Goal: Share content: Share content

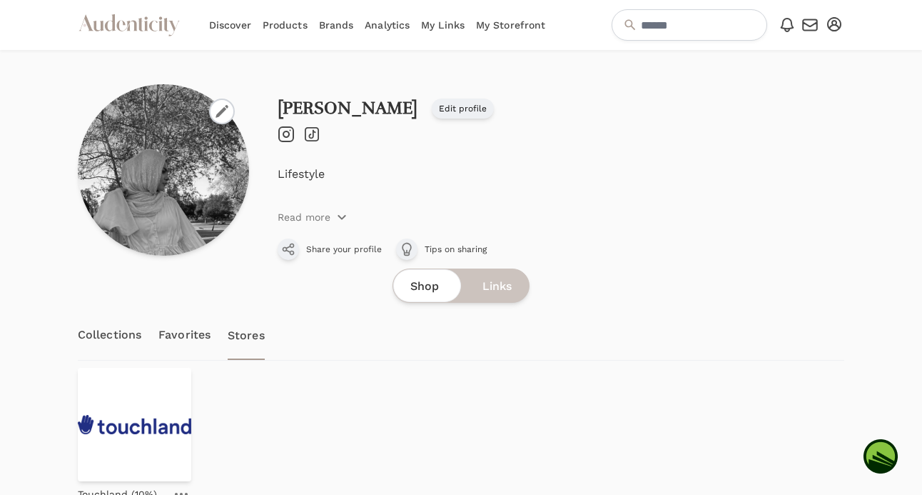
scroll to position [79, 0]
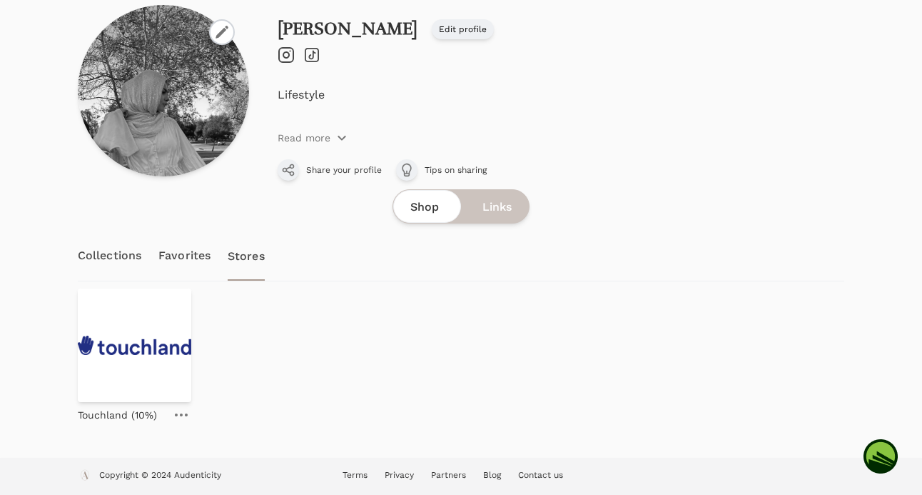
click at [96, 257] on link "Collections" at bounding box center [110, 256] width 64 height 50
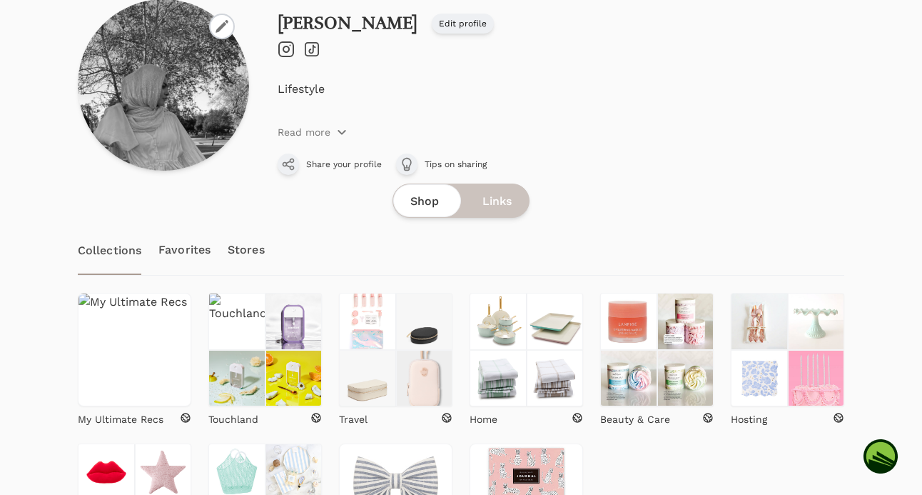
scroll to position [160, 0]
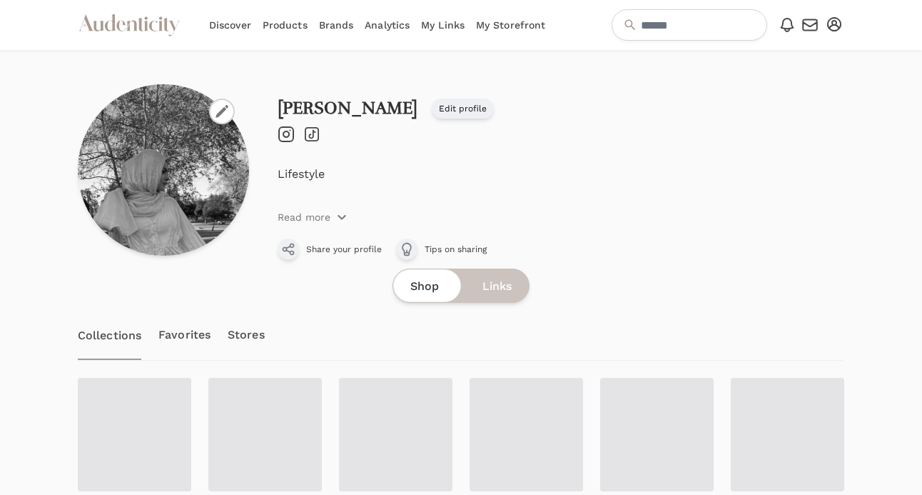
scroll to position [160, 0]
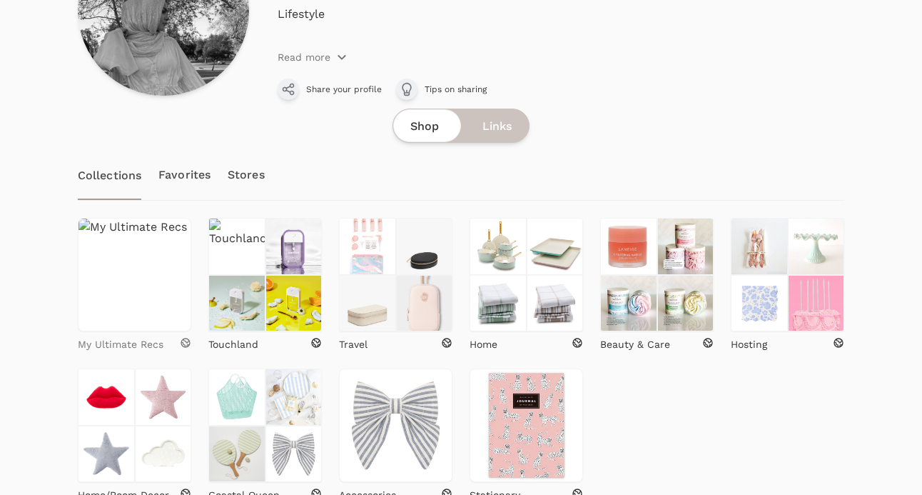
click at [161, 340] on p "My Ultimate Recs" at bounding box center [121, 344] width 86 height 14
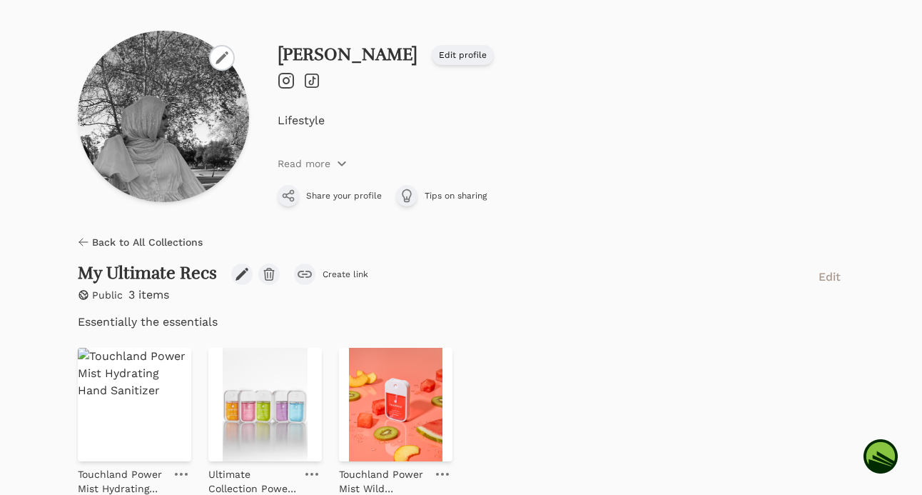
scroll to position [126, 0]
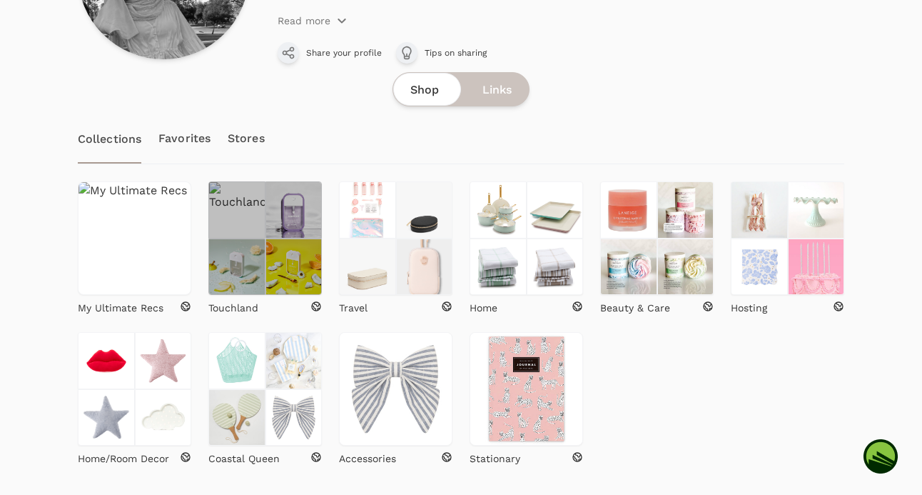
scroll to position [205, 0]
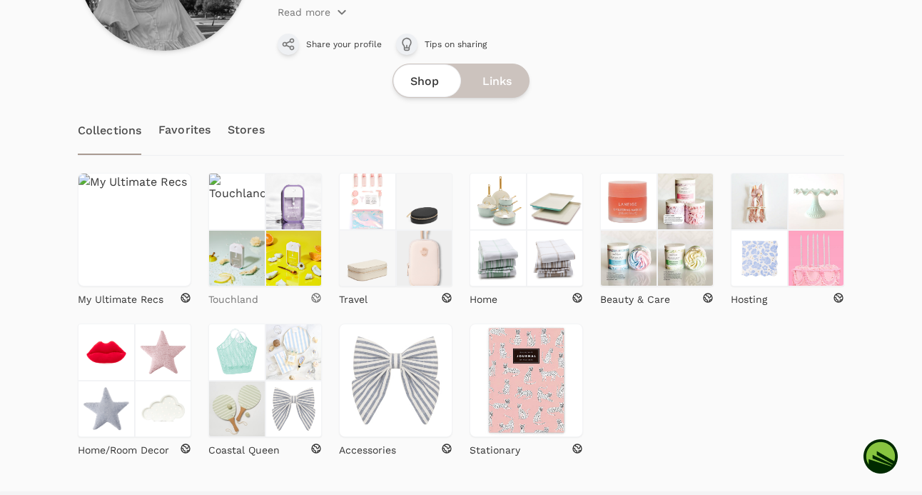
click at [233, 289] on link "Touchland" at bounding box center [264, 296] width 113 height 20
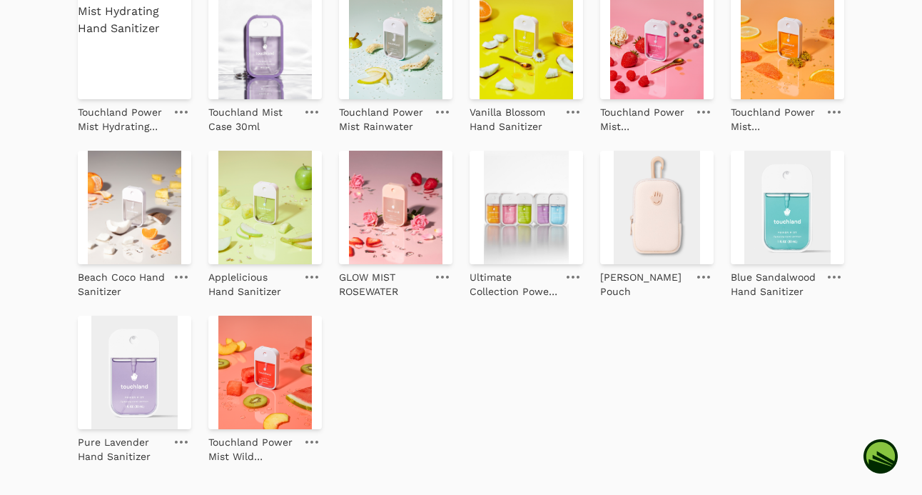
scroll to position [403, 0]
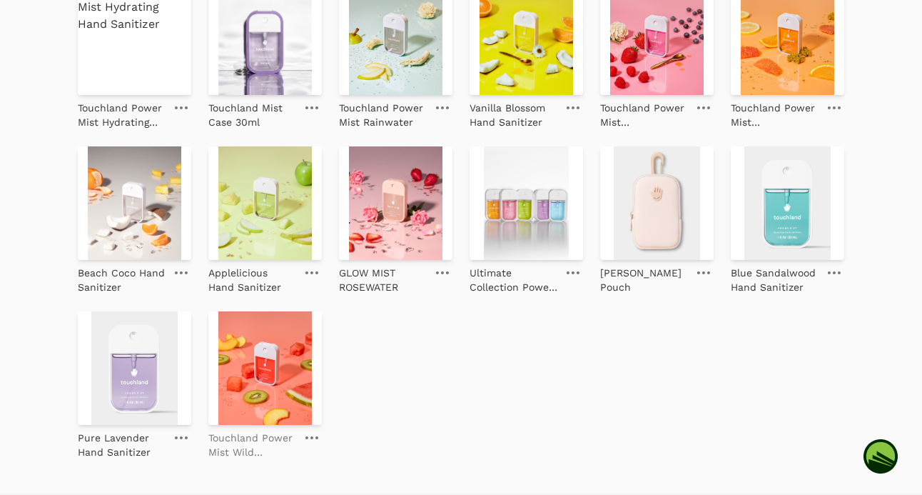
click at [240, 450] on p "Touchland Power Mist Wild Watermelon" at bounding box center [252, 444] width 88 height 29
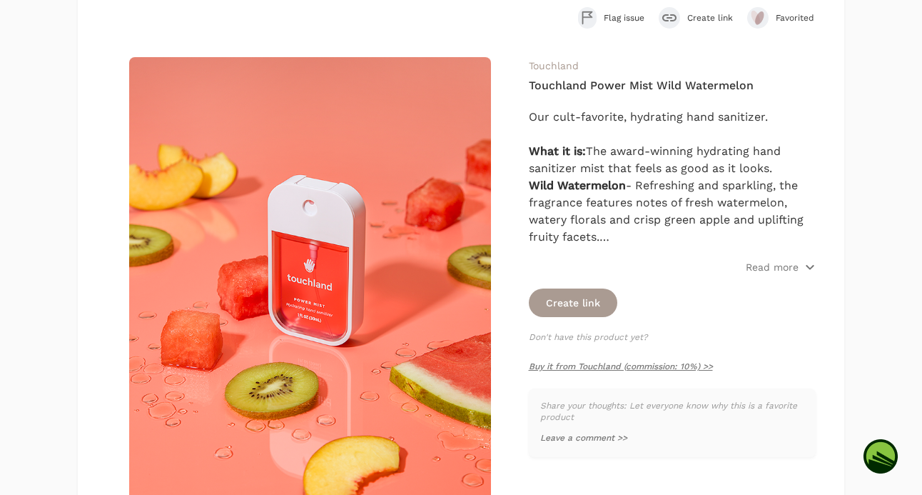
scroll to position [149, 0]
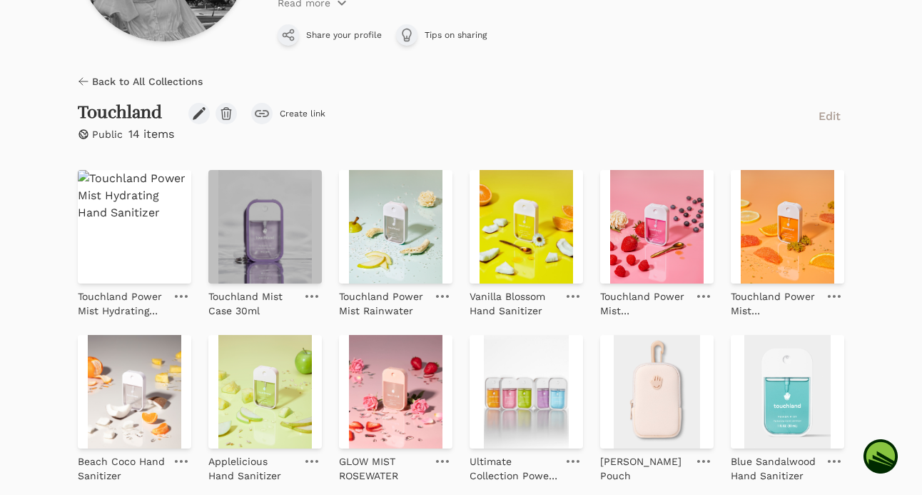
scroll to position [108, 0]
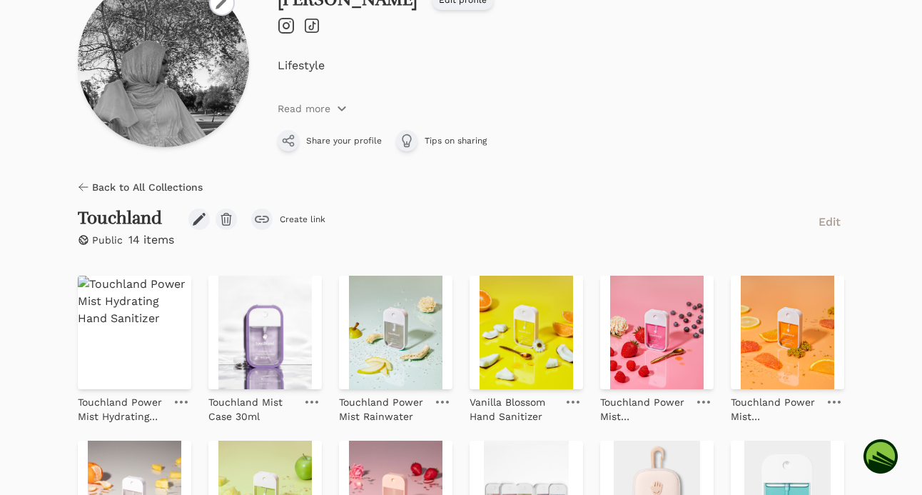
click at [130, 218] on h2 "Touchland" at bounding box center [126, 218] width 96 height 20
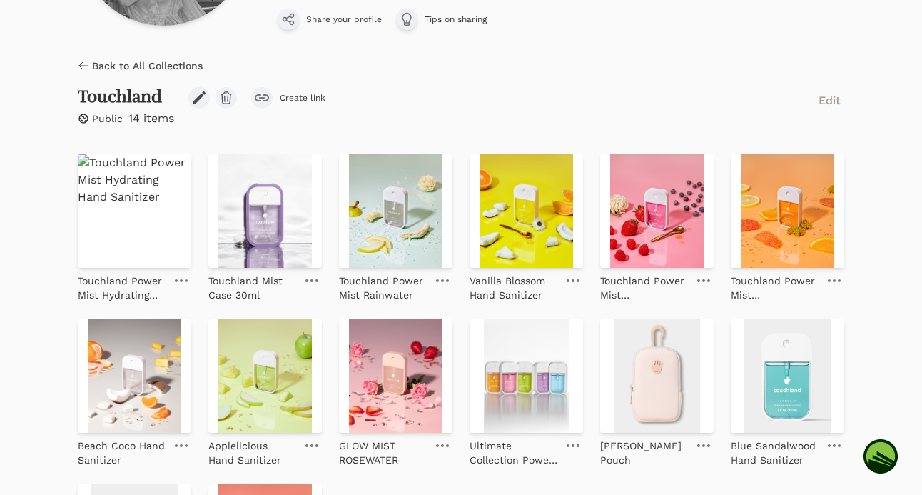
scroll to position [183, 0]
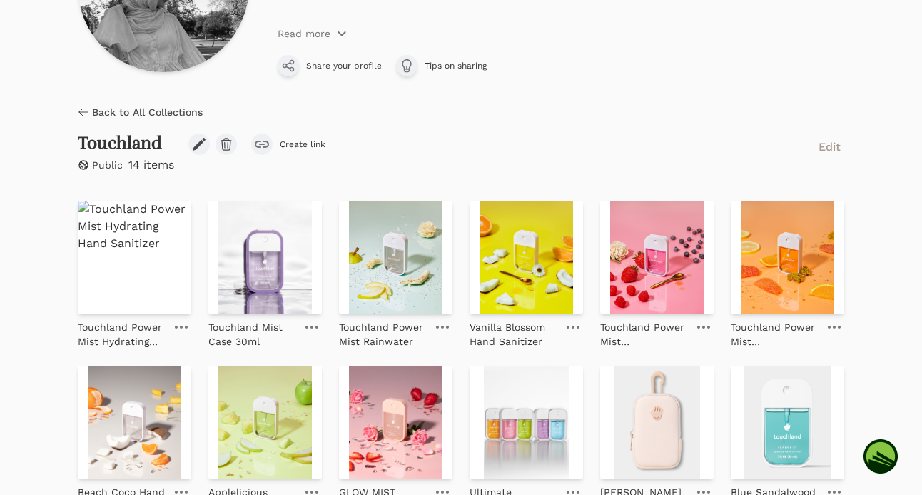
click at [140, 116] on span "Back to All Collections" at bounding box center [147, 112] width 111 height 14
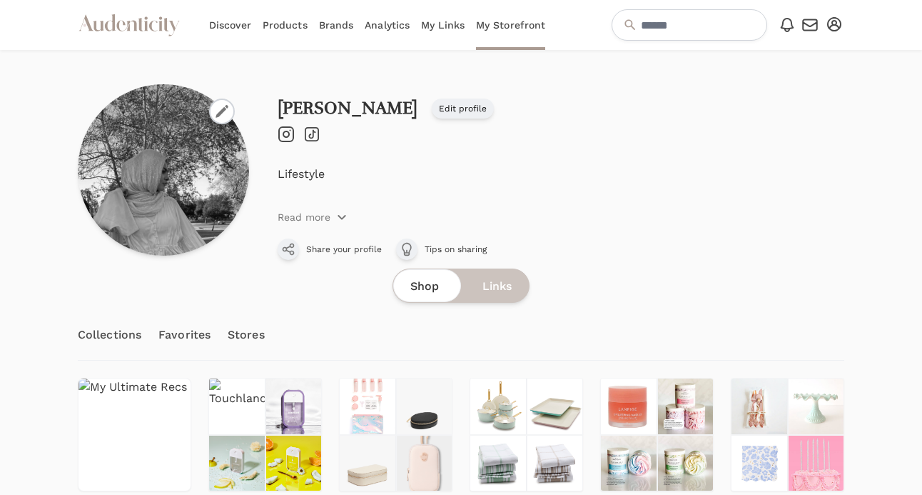
click at [251, 333] on link "Stores" at bounding box center [246, 335] width 37 height 50
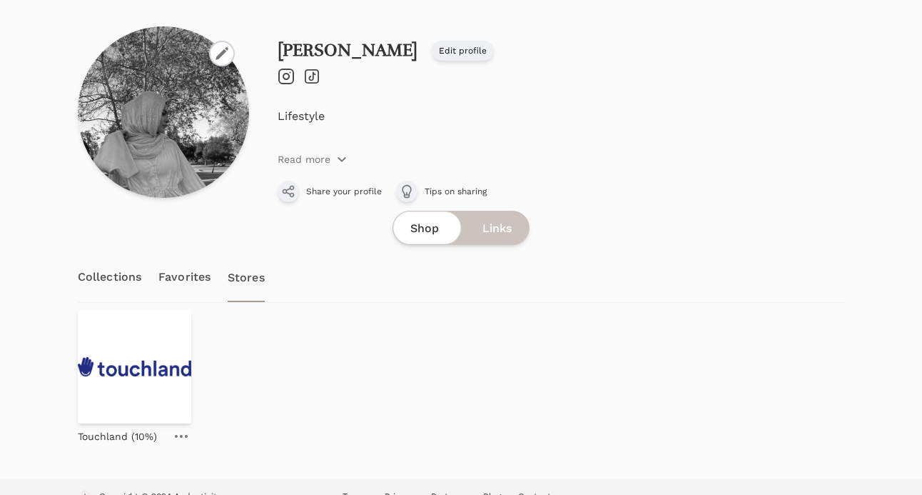
scroll to position [79, 0]
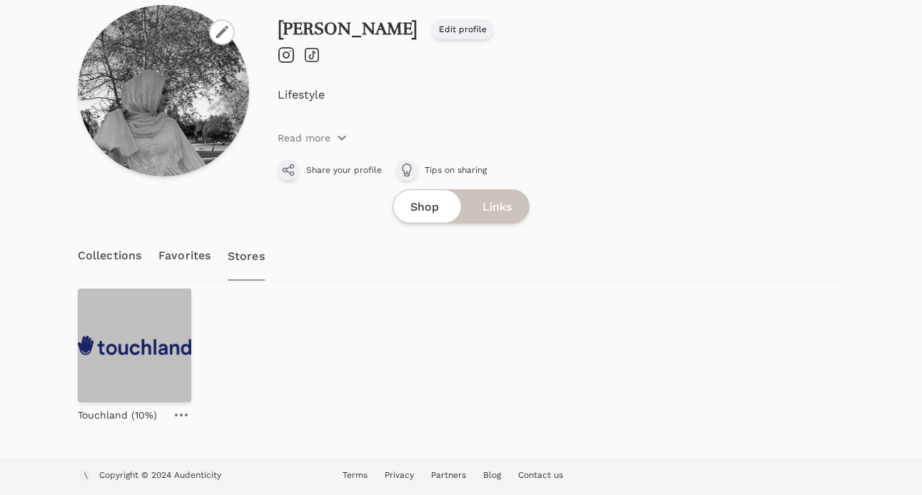
click at [132, 370] on img at bounding box center [134, 344] width 113 height 113
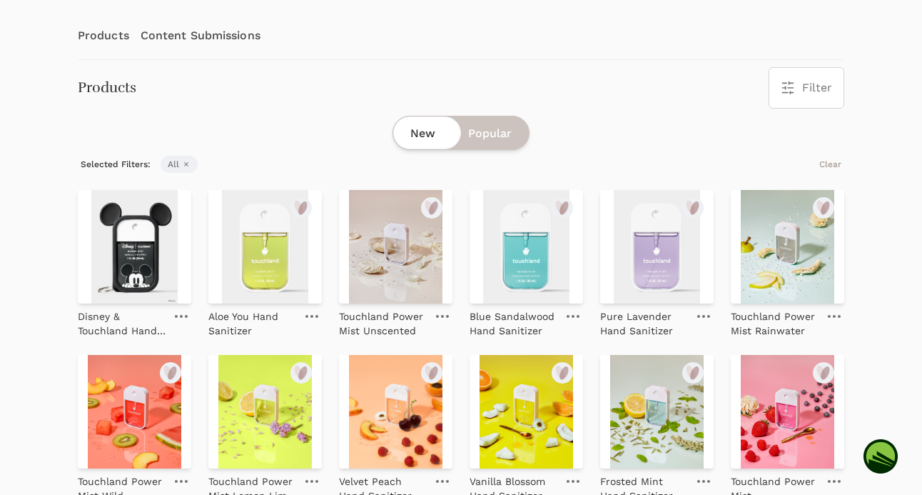
scroll to position [370, 0]
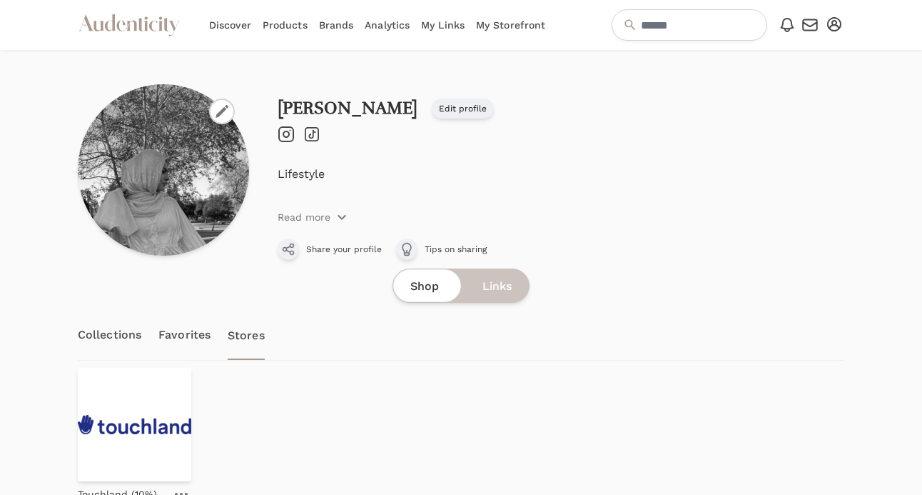
scroll to position [79, 0]
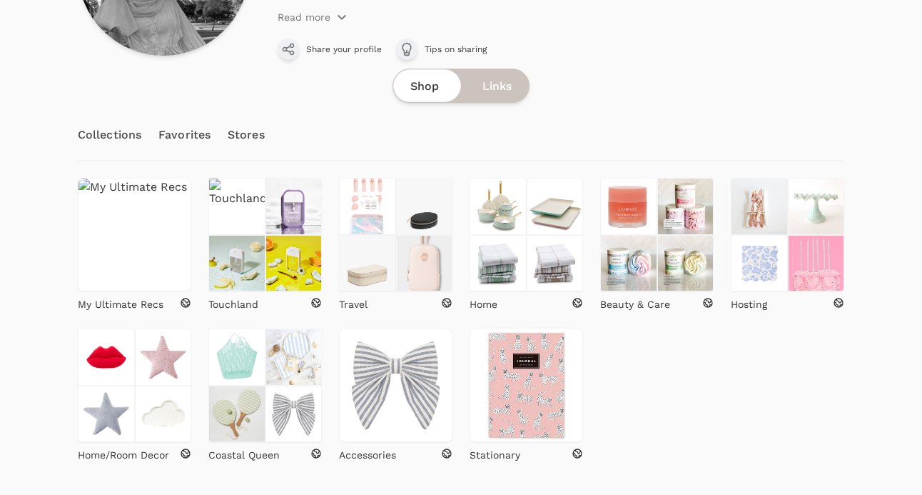
scroll to position [238, 0]
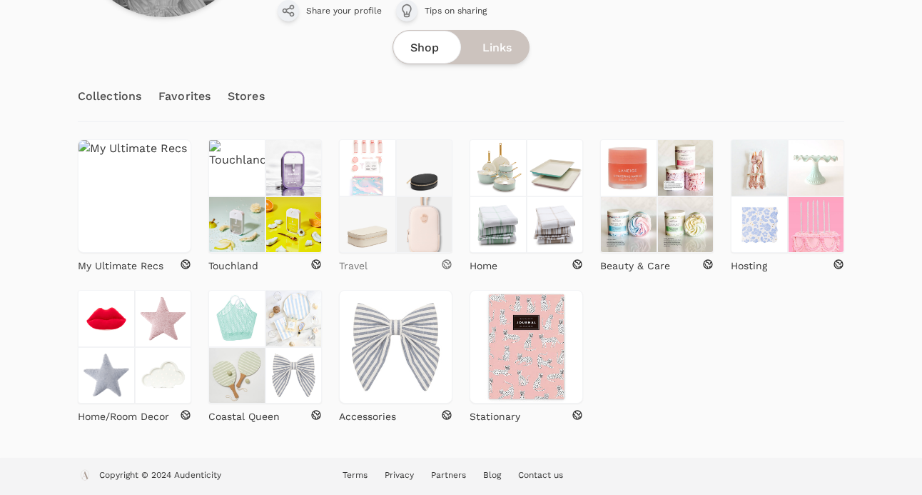
click at [412, 260] on div "Travel" at bounding box center [395, 265] width 113 height 14
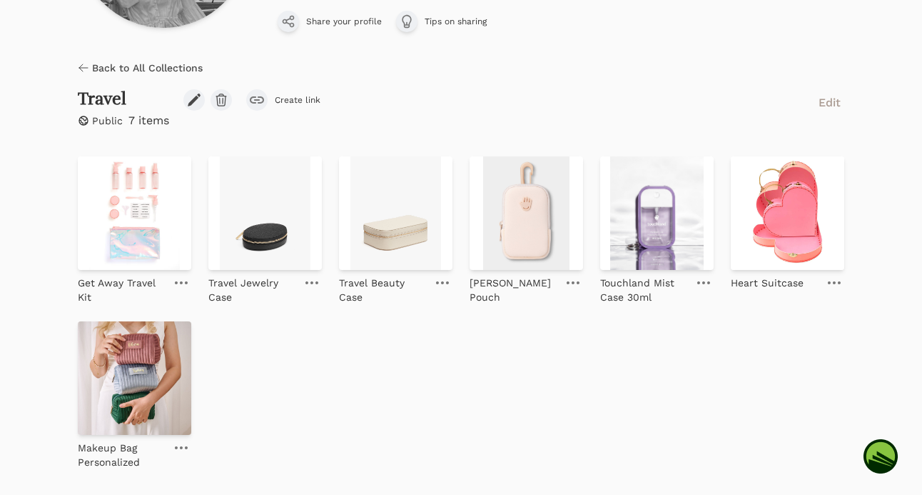
scroll to position [273, 0]
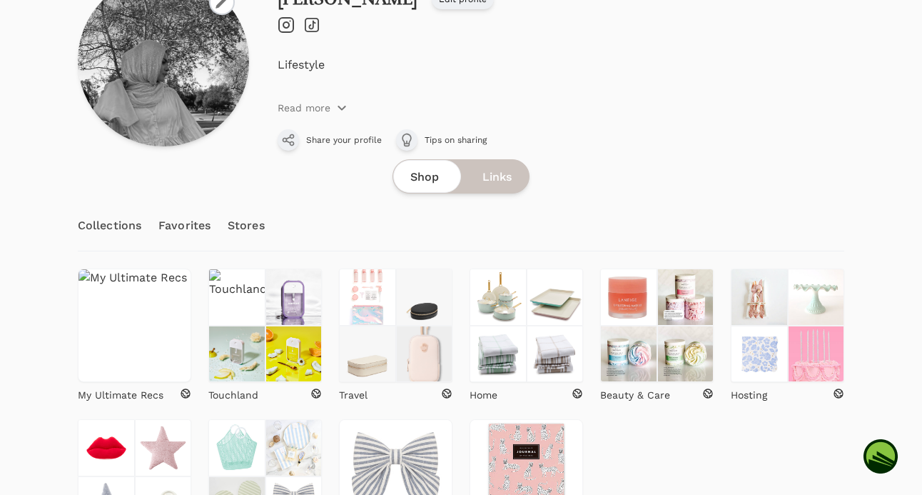
scroll to position [238, 0]
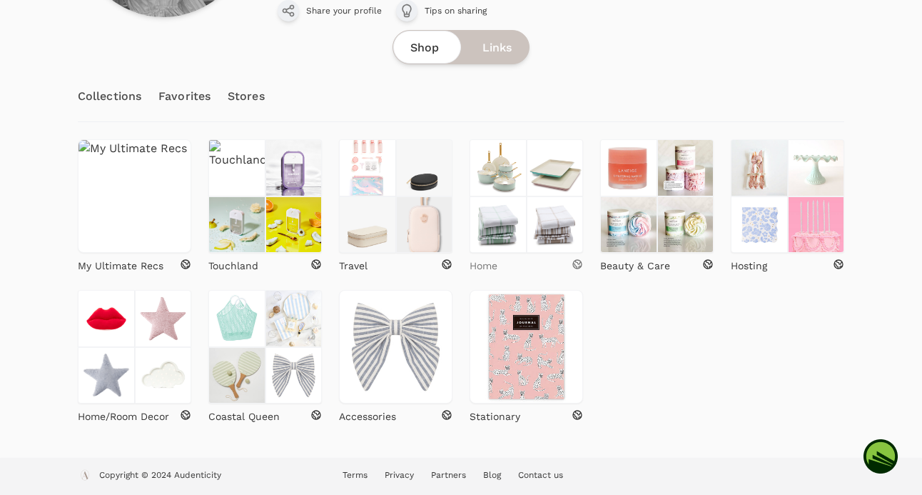
click at [541, 263] on div "Home" at bounding box center [526, 265] width 113 height 14
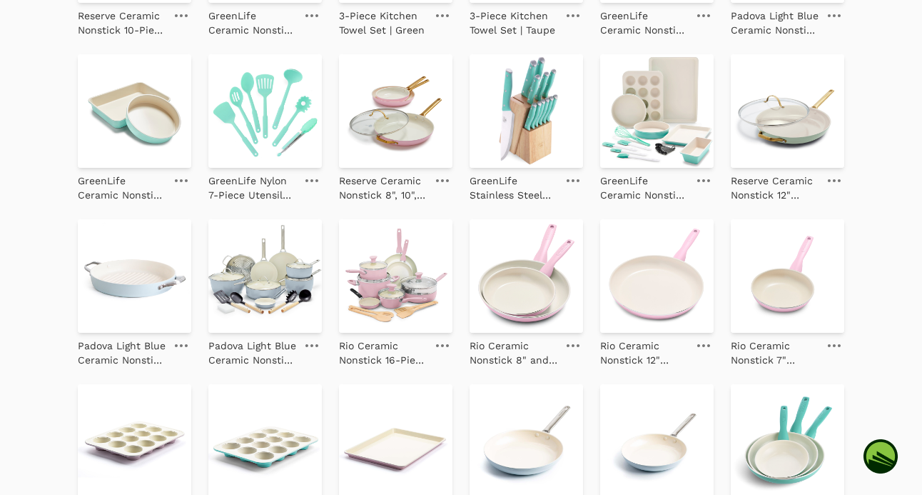
scroll to position [417, 0]
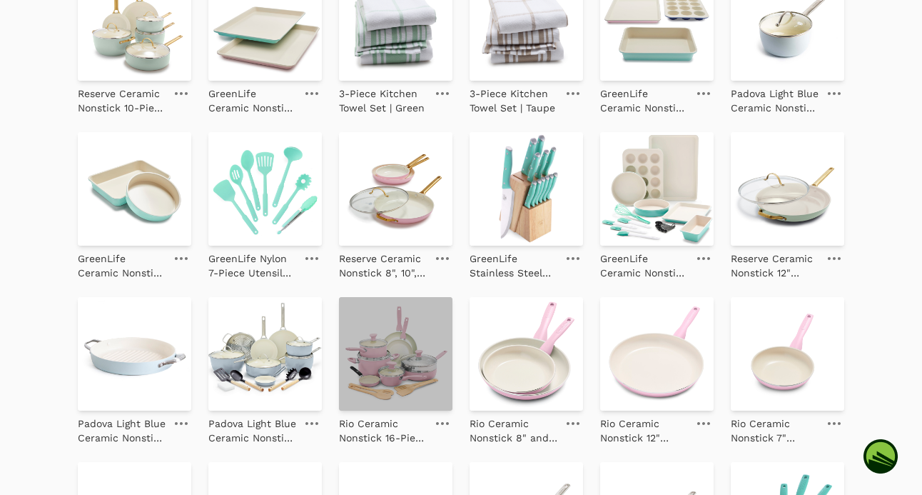
click at [390, 360] on img at bounding box center [395, 353] width 113 height 113
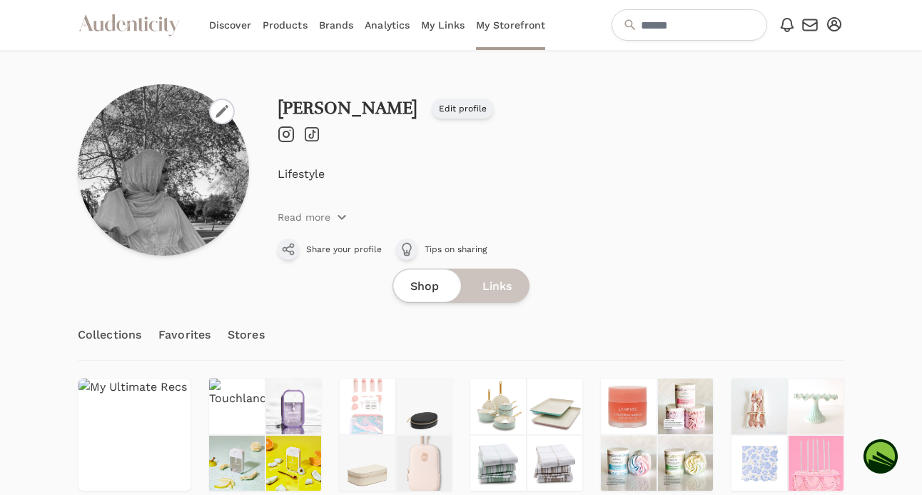
scroll to position [238, 0]
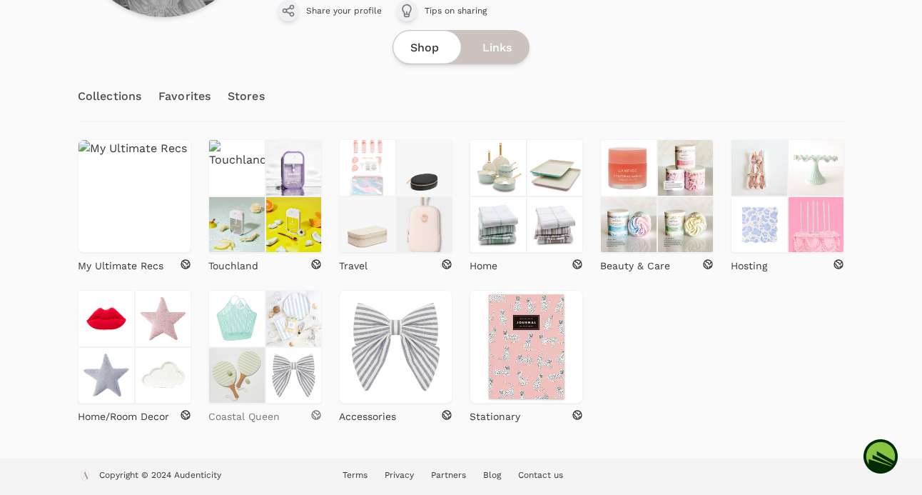
click at [268, 415] on p "Coastal Queen" at bounding box center [243, 416] width 71 height 14
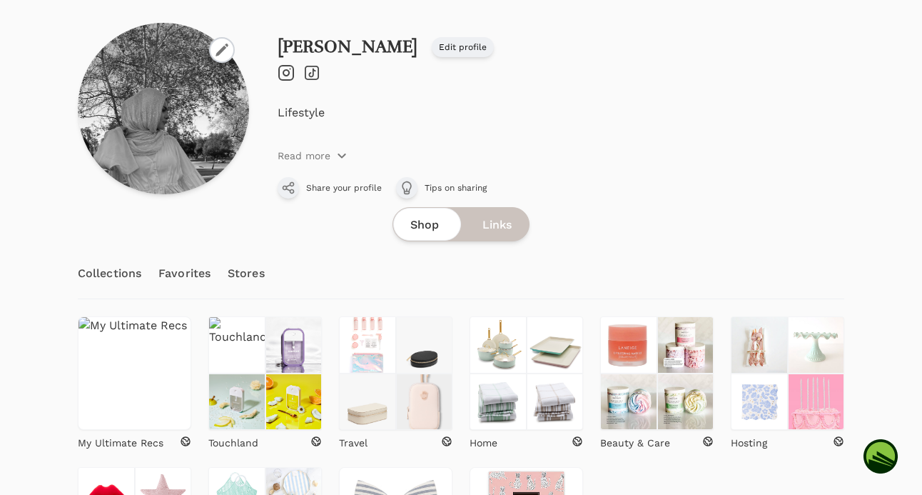
scroll to position [118, 0]
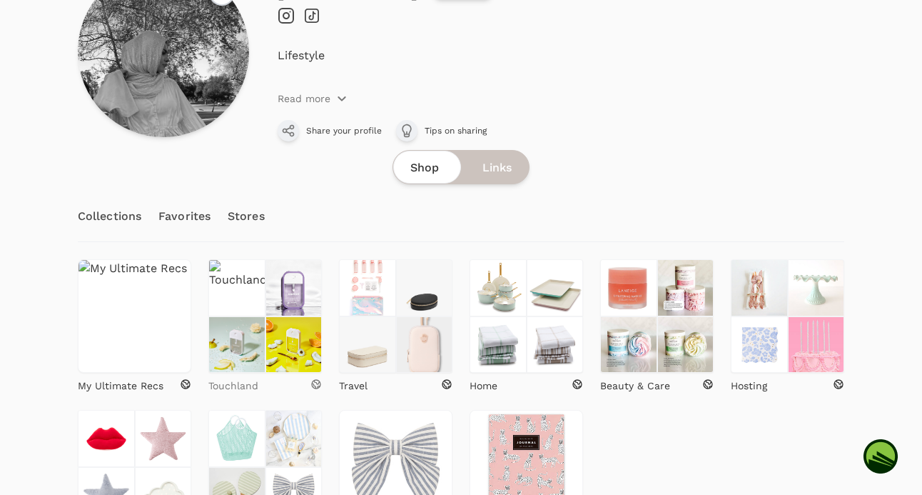
click at [251, 383] on p "Touchland" at bounding box center [233, 385] width 50 height 14
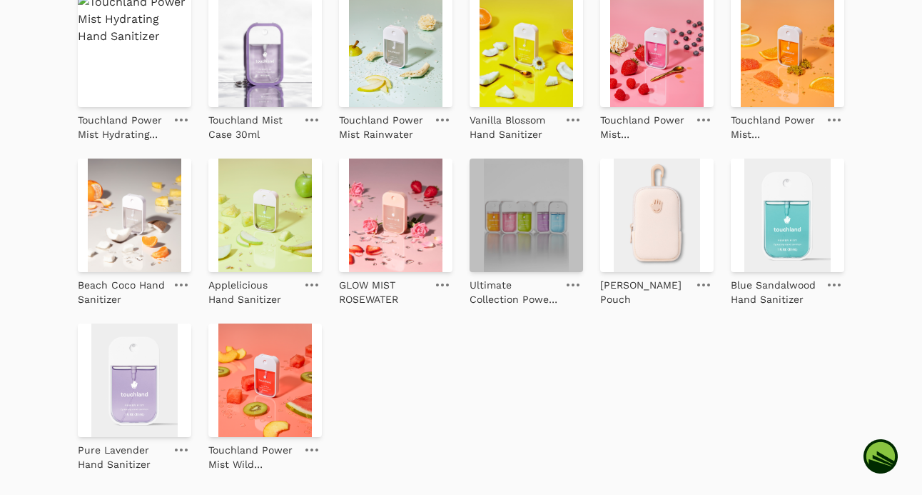
scroll to position [369, 0]
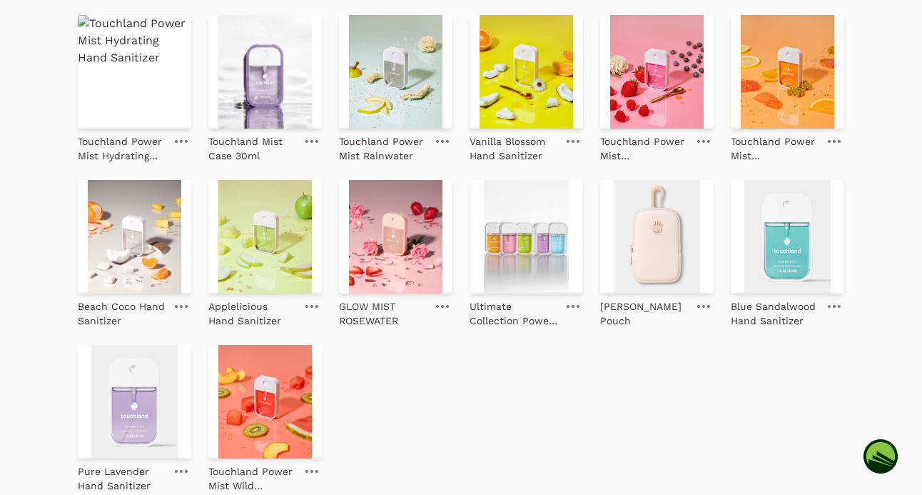
click at [836, 305] on icon at bounding box center [834, 306] width 13 height 3
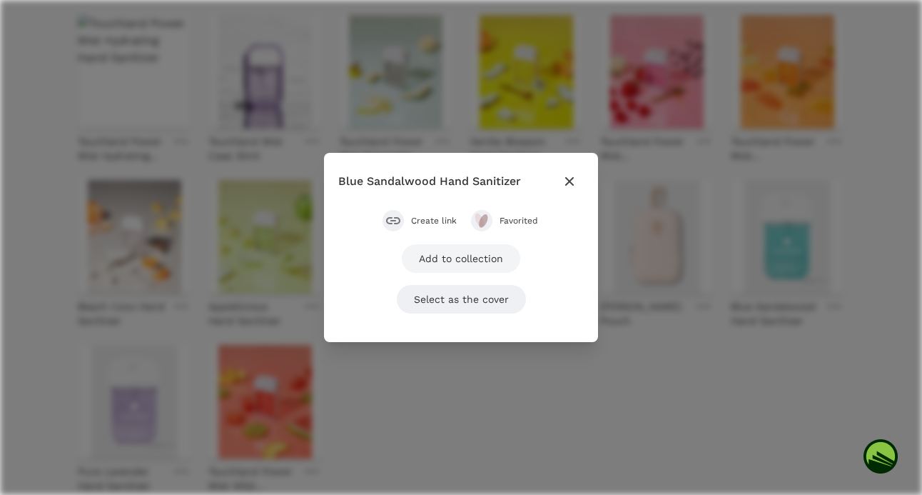
click at [460, 269] on link "Add to collection" at bounding box center [461, 258] width 118 height 29
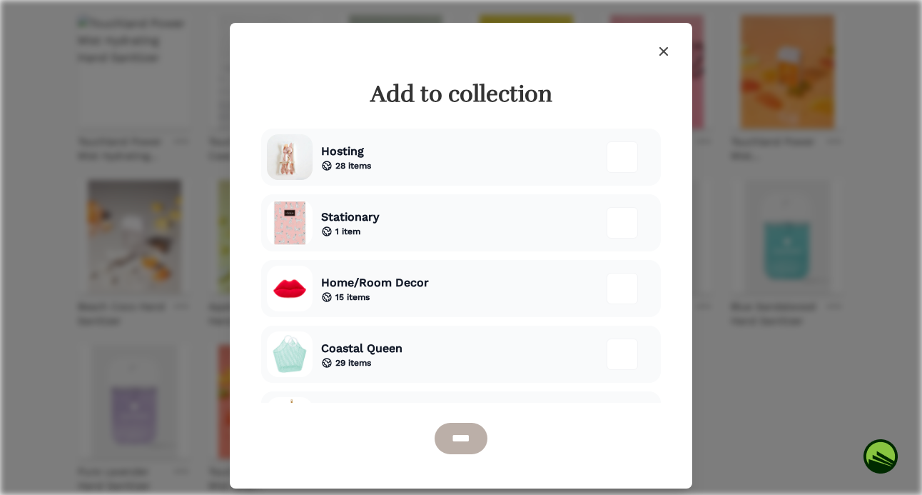
click at [469, 446] on input "****" at bounding box center [461, 438] width 53 height 31
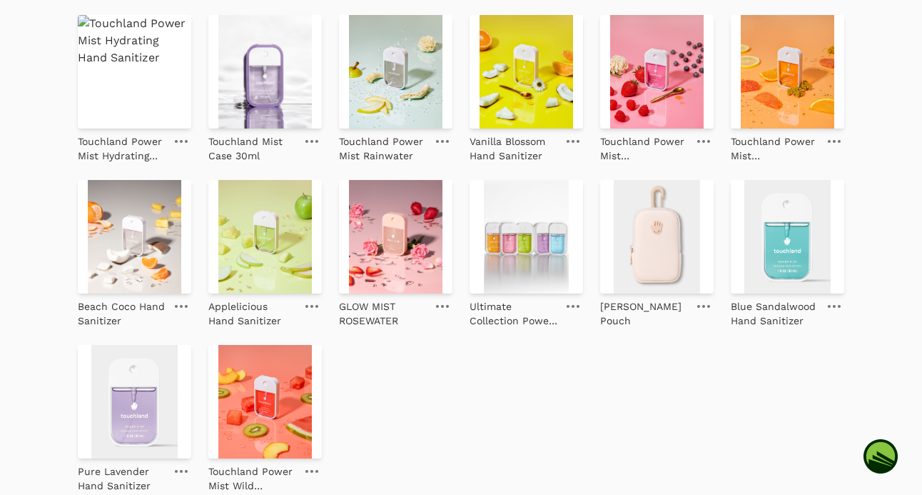
scroll to position [403, 0]
click at [183, 305] on icon at bounding box center [181, 306] width 13 height 3
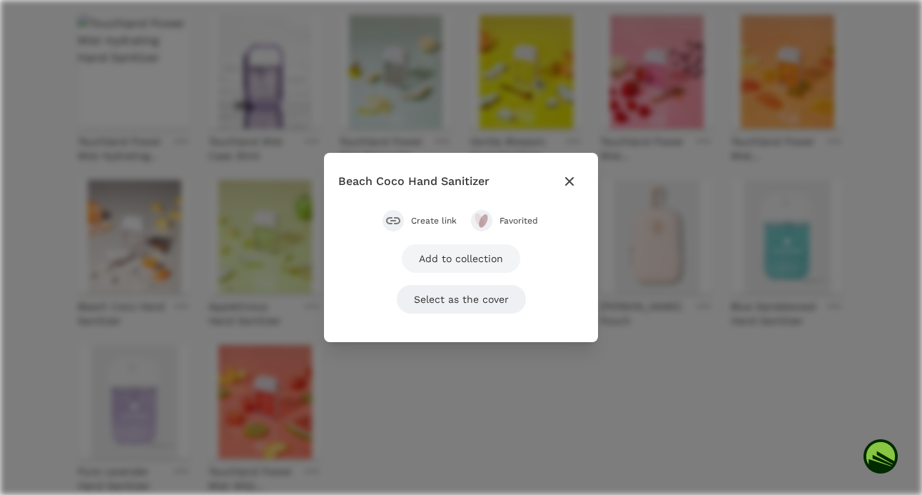
click at [484, 256] on link "Add to collection" at bounding box center [461, 258] width 118 height 29
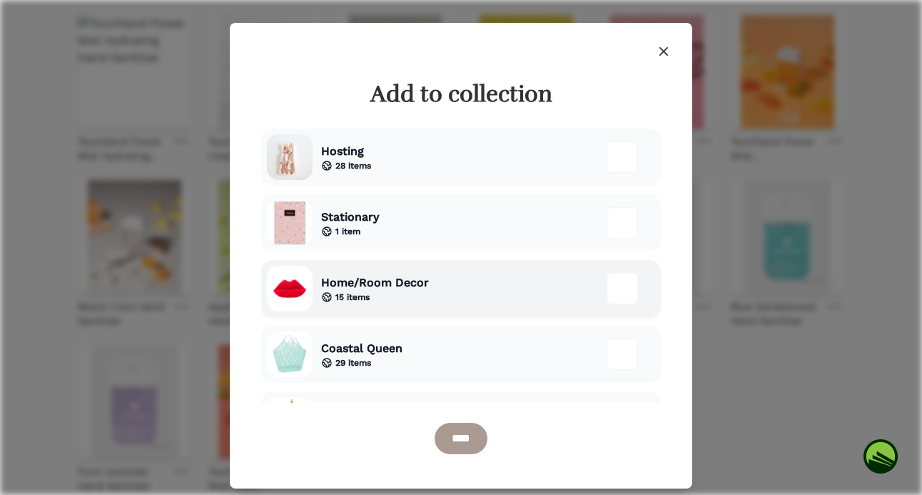
scroll to position [128, 0]
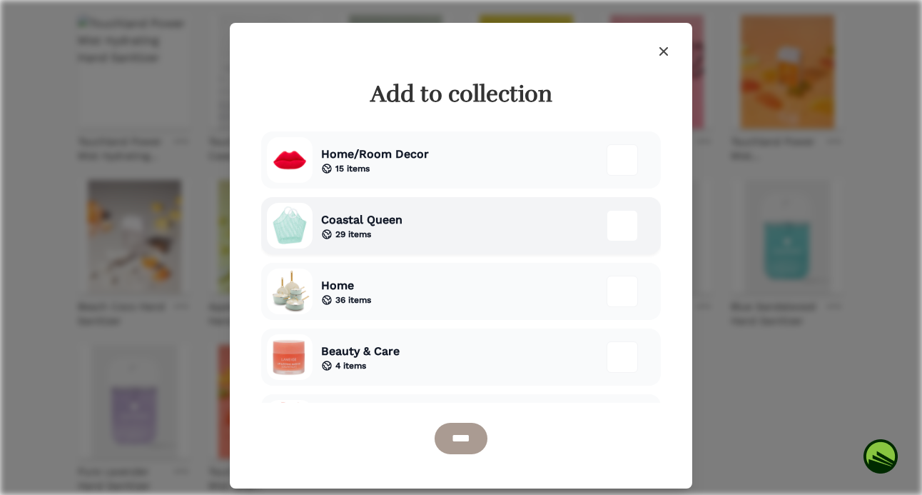
click at [625, 226] on div at bounding box center [622, 225] width 31 height 31
click at [480, 434] on input "****" at bounding box center [461, 438] width 53 height 31
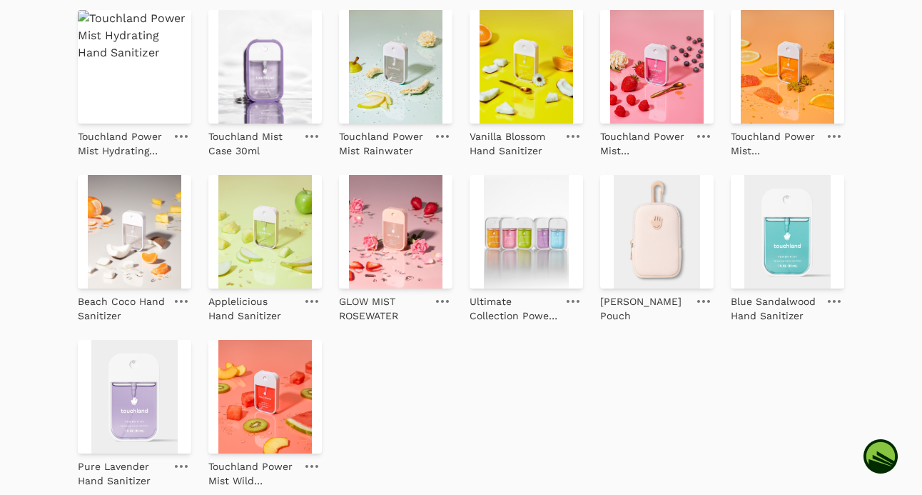
scroll to position [417, 0]
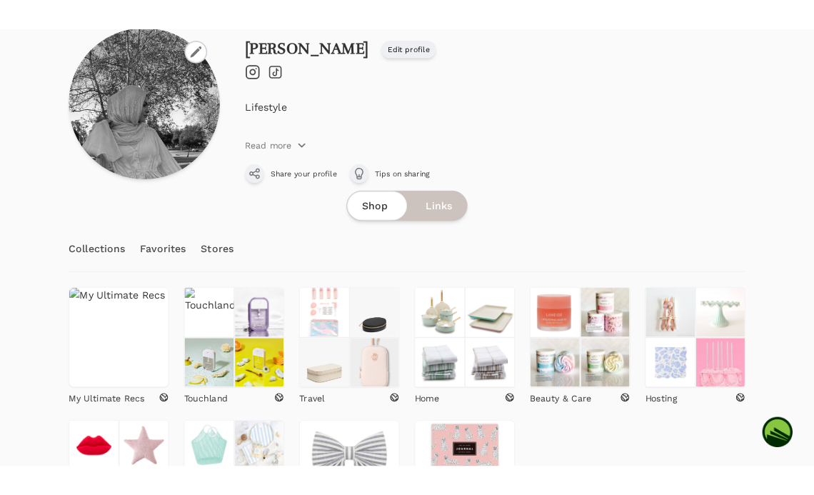
scroll to position [90, 0]
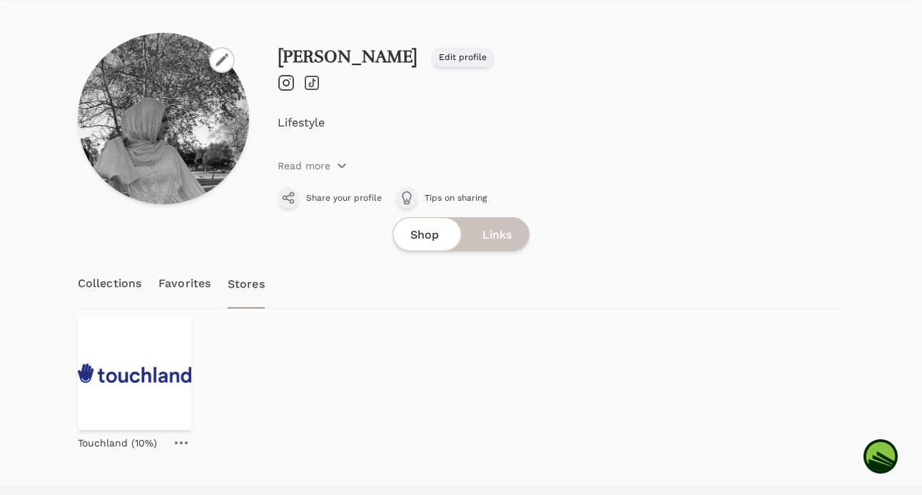
scroll to position [79, 0]
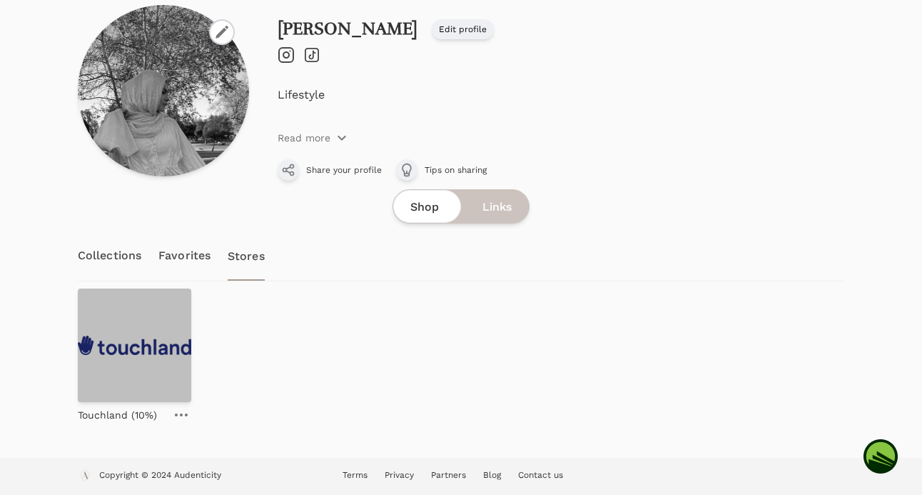
click at [128, 393] on img at bounding box center [134, 344] width 113 height 113
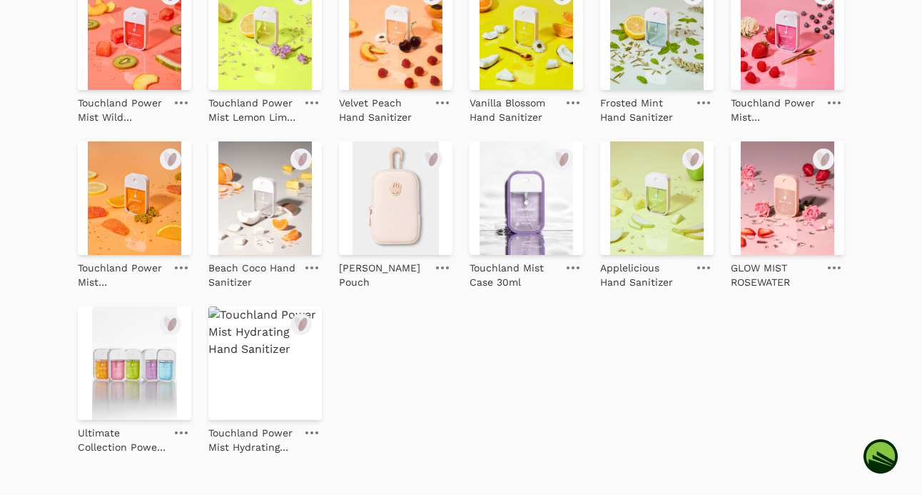
scroll to position [608, 0]
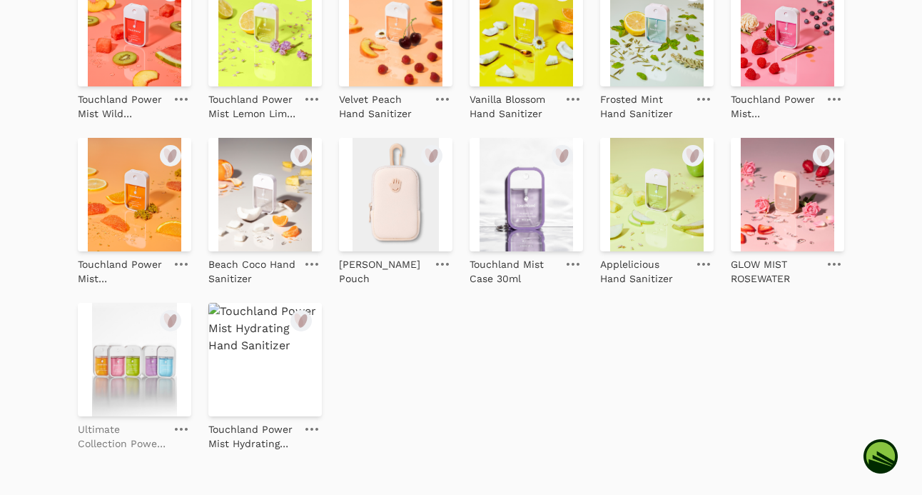
click at [100, 430] on p "Ultimate Collection Power Mist Bundle - Touchland" at bounding box center [122, 436] width 88 height 29
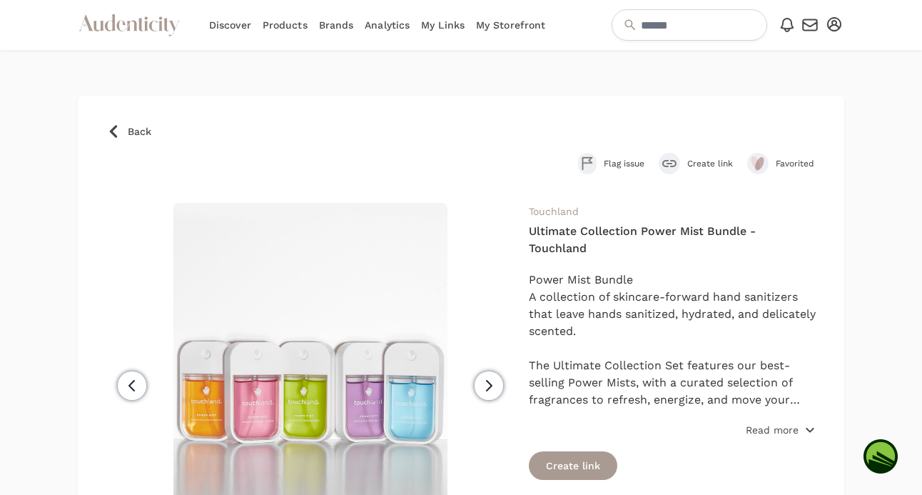
click at [778, 432] on p "Read more" at bounding box center [772, 430] width 53 height 14
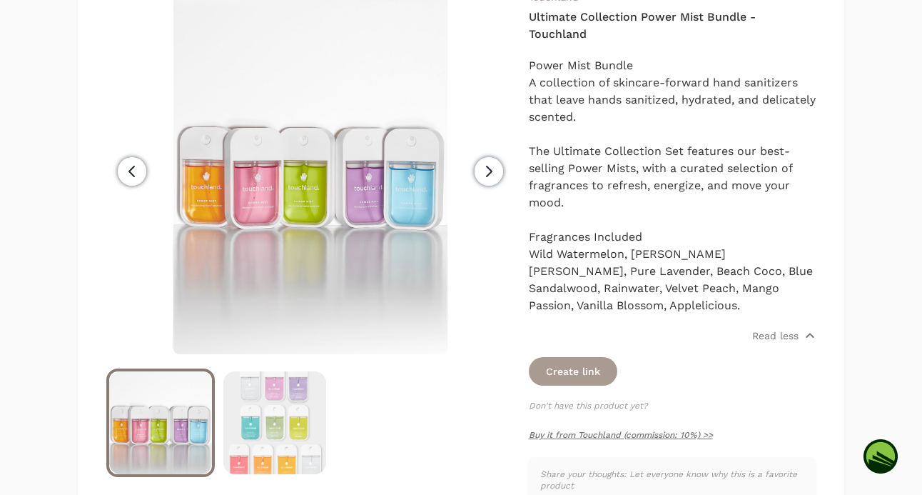
scroll to position [215, 0]
click at [298, 411] on img at bounding box center [276, 421] width 103 height 103
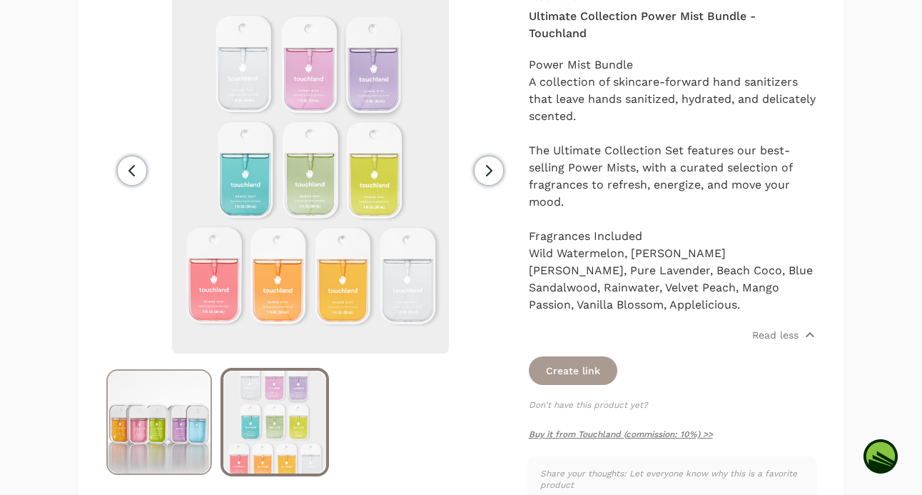
click at [149, 433] on img at bounding box center [159, 421] width 103 height 103
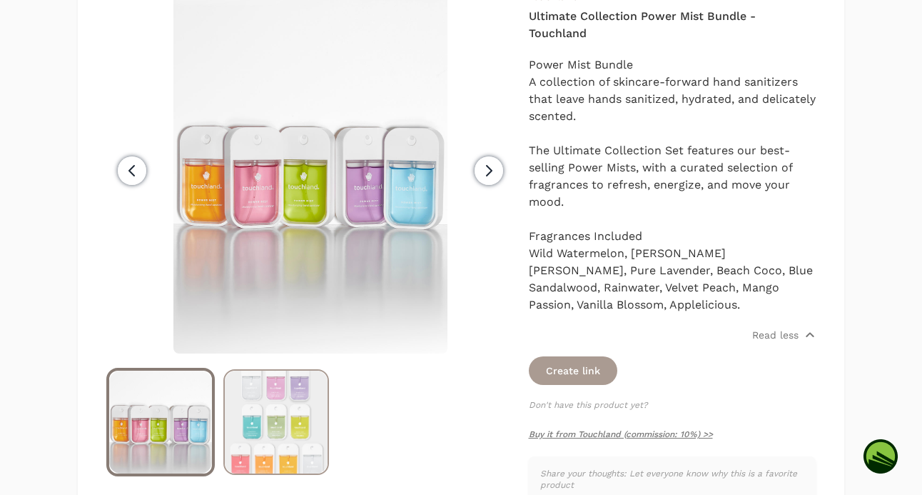
click at [306, 413] on img at bounding box center [276, 421] width 103 height 103
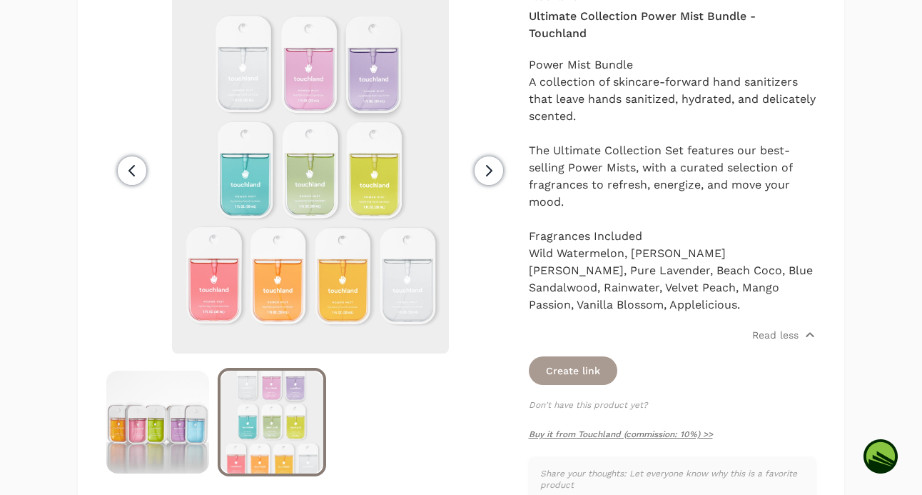
scroll to position [214, 0]
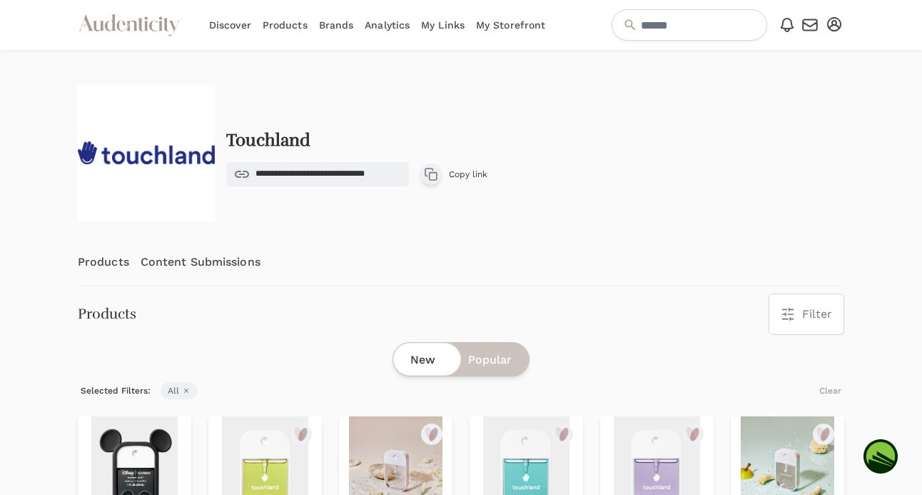
click at [160, 181] on img at bounding box center [146, 152] width 137 height 137
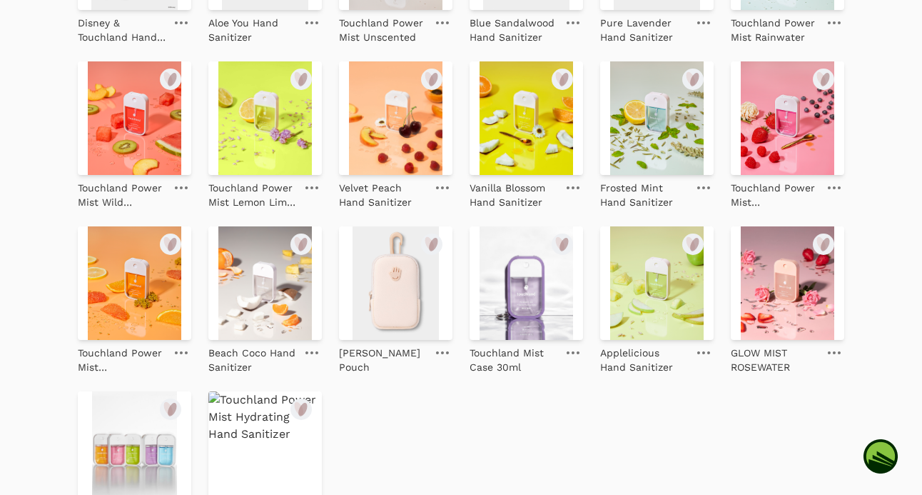
scroll to position [544, 0]
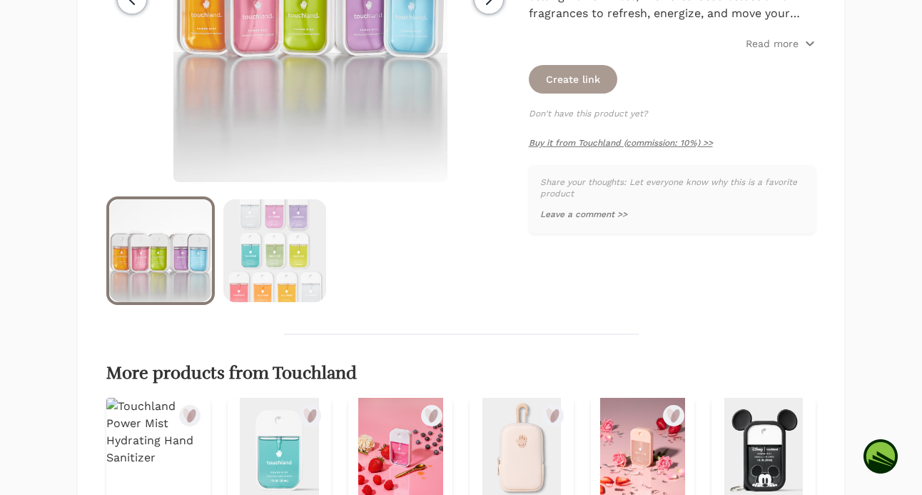
scroll to position [563, 0]
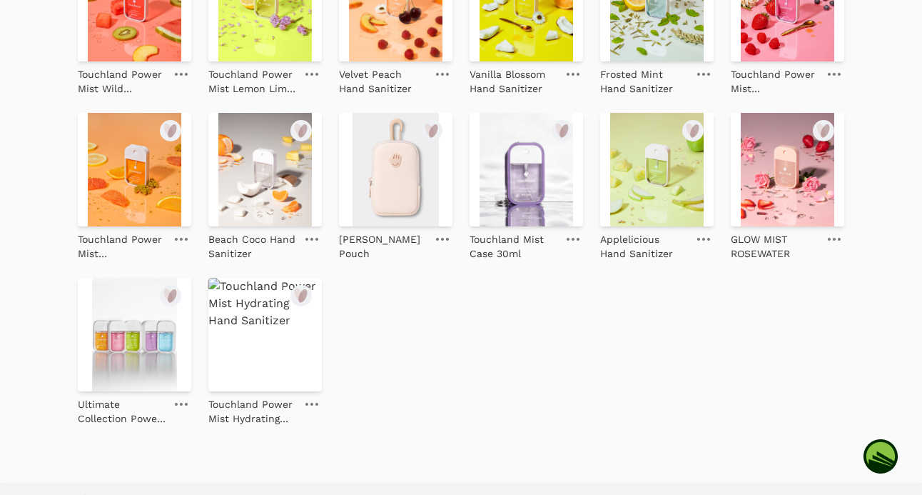
scroll to position [658, 0]
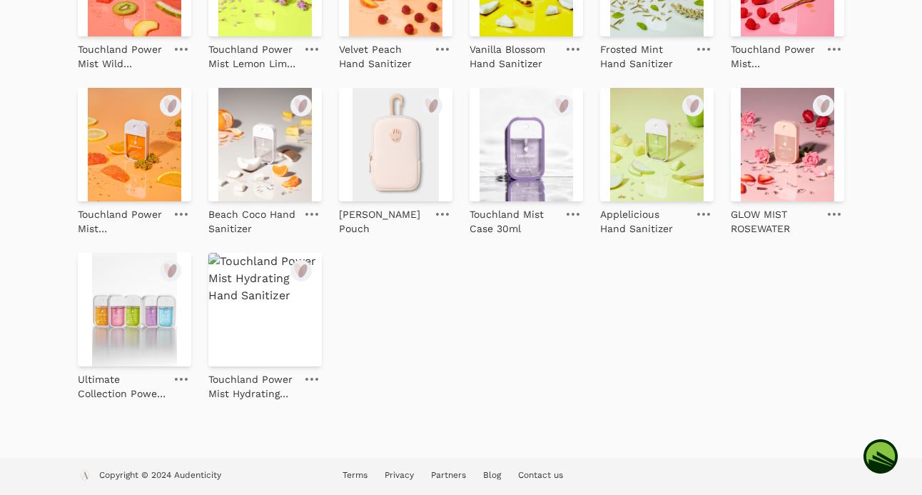
click at [130, 300] on img at bounding box center [134, 309] width 113 height 113
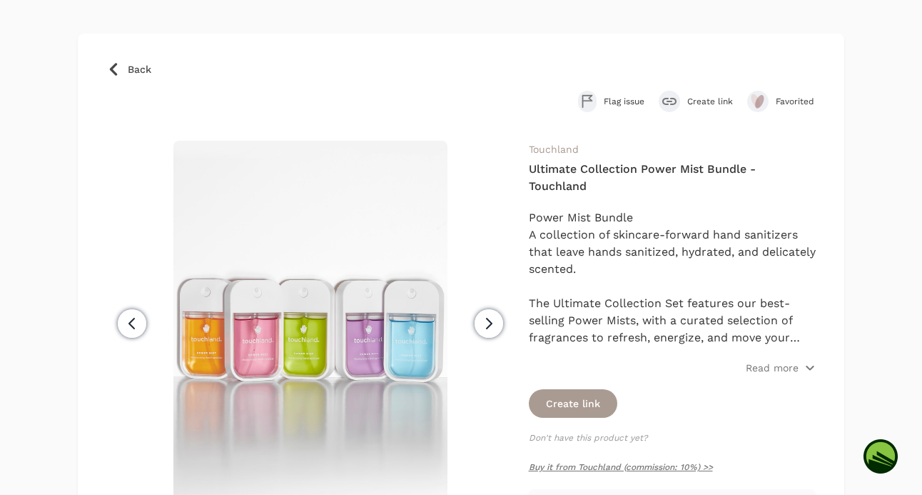
scroll to position [96, 0]
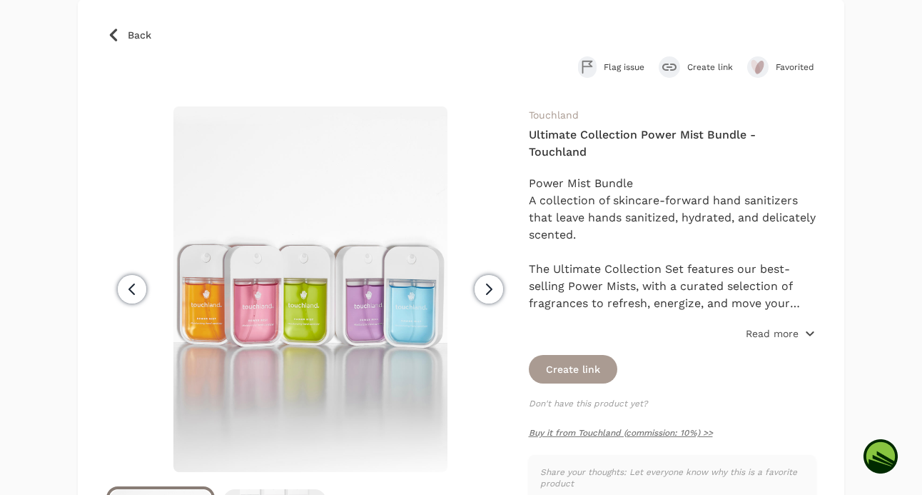
click at [799, 329] on span "Read more" at bounding box center [781, 333] width 70 height 14
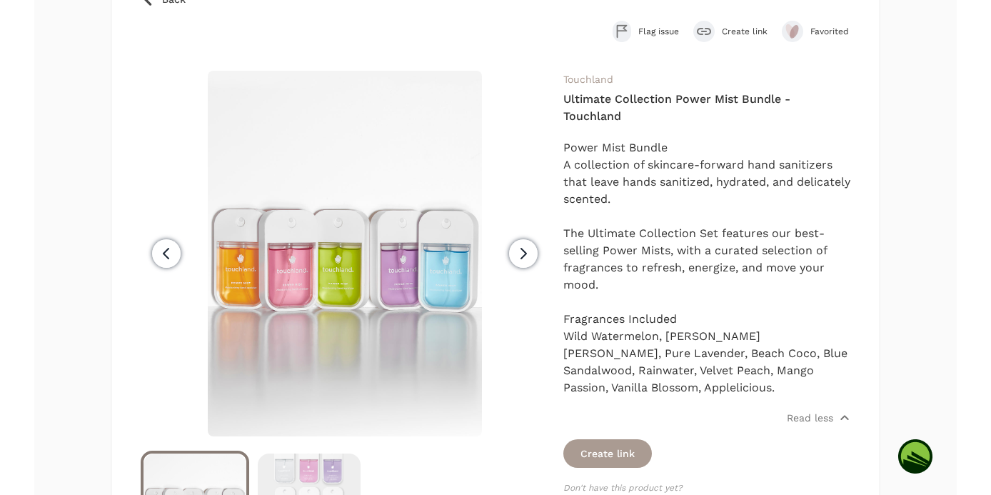
scroll to position [133, 0]
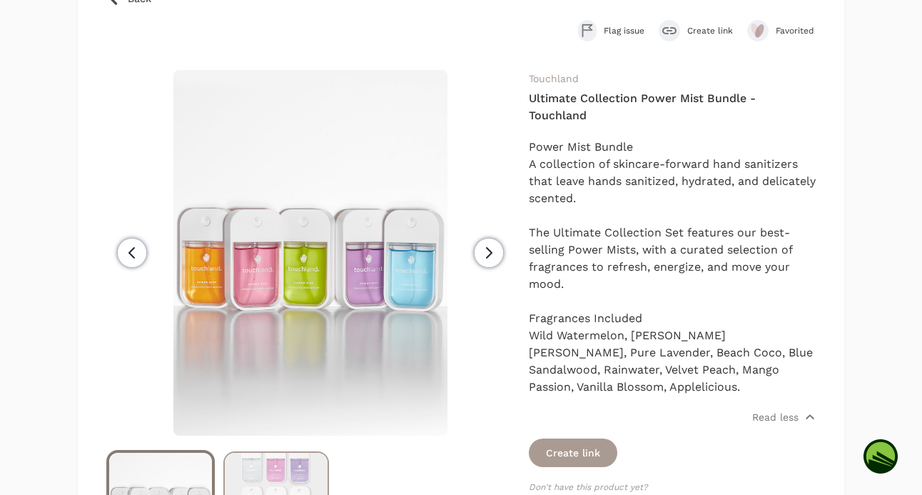
click at [300, 467] on img at bounding box center [276, 503] width 103 height 103
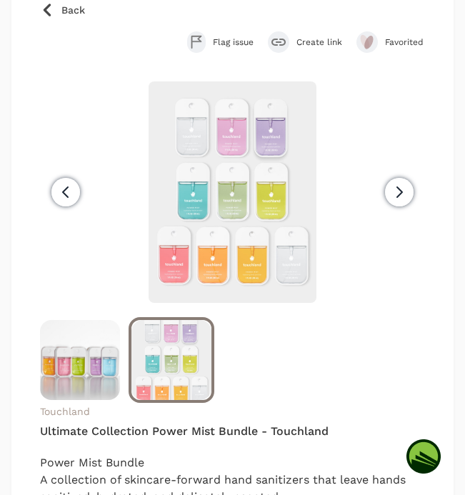
drag, startPoint x: 457, startPoint y: 164, endPoint x: 1067, endPoint y: 74, distance: 616.1
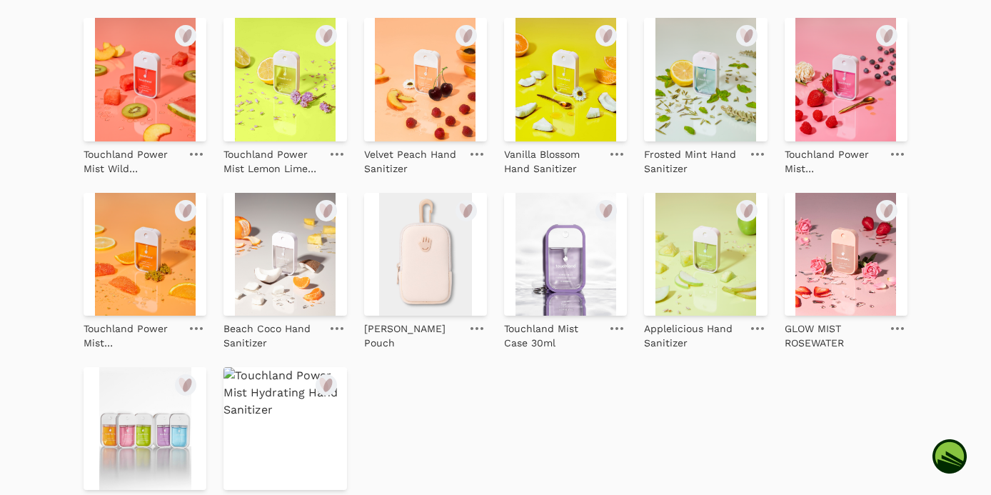
scroll to position [674, 0]
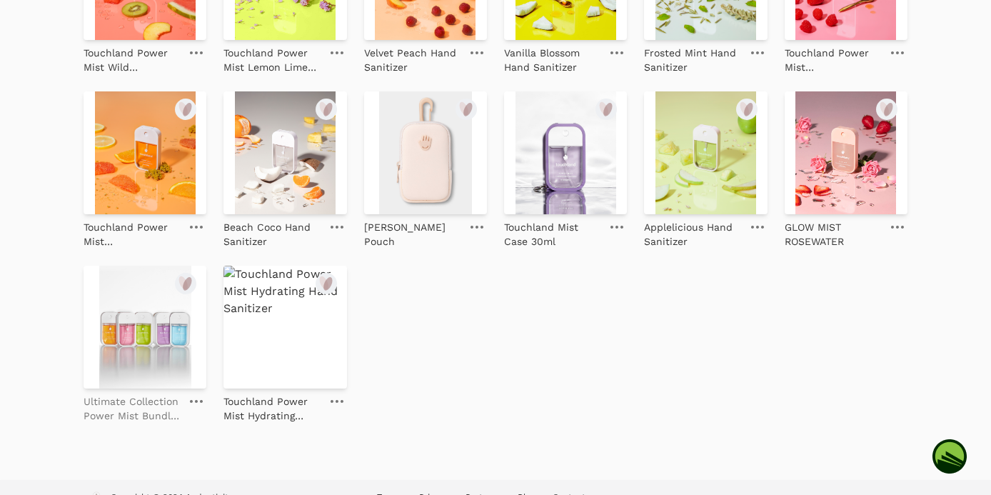
click at [126, 407] on p "Ultimate Collection Power Mist Bundle - Touchland" at bounding box center [132, 408] width 97 height 29
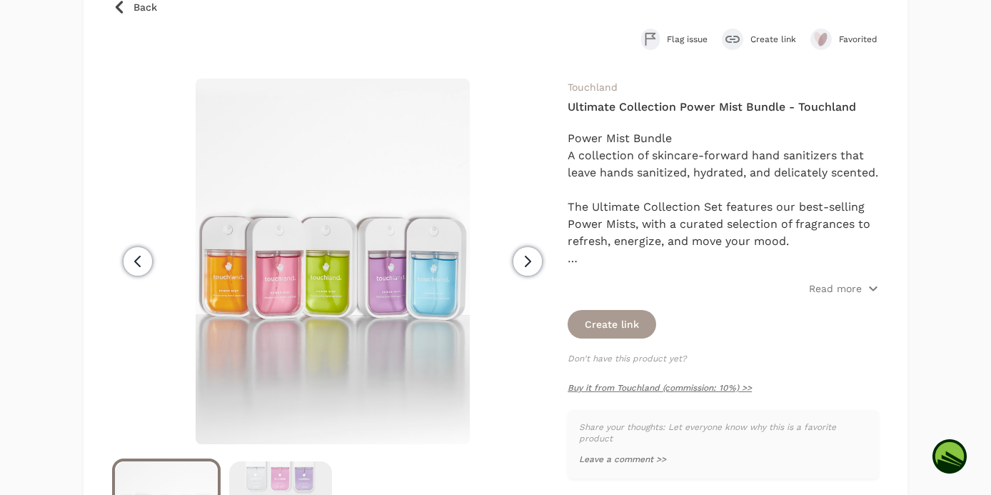
scroll to position [167, 0]
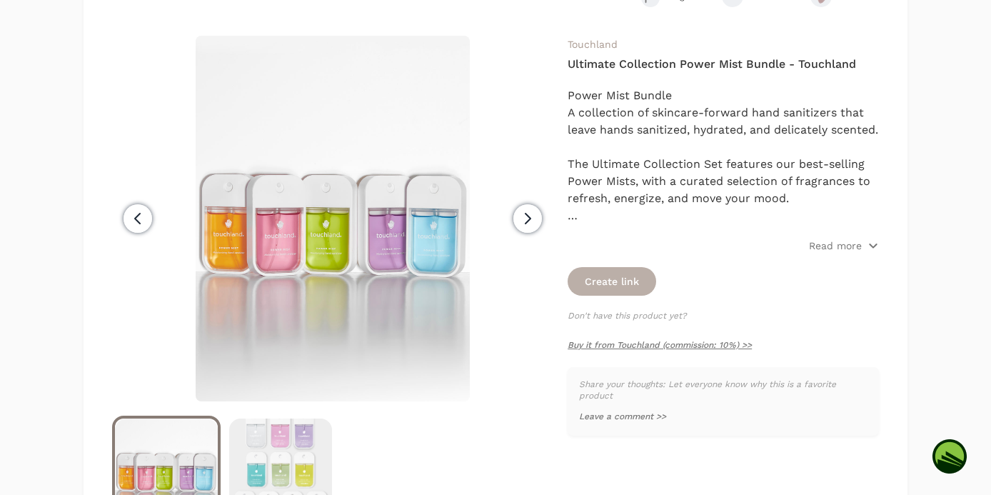
click at [645, 285] on button "Create link" at bounding box center [611, 281] width 88 height 29
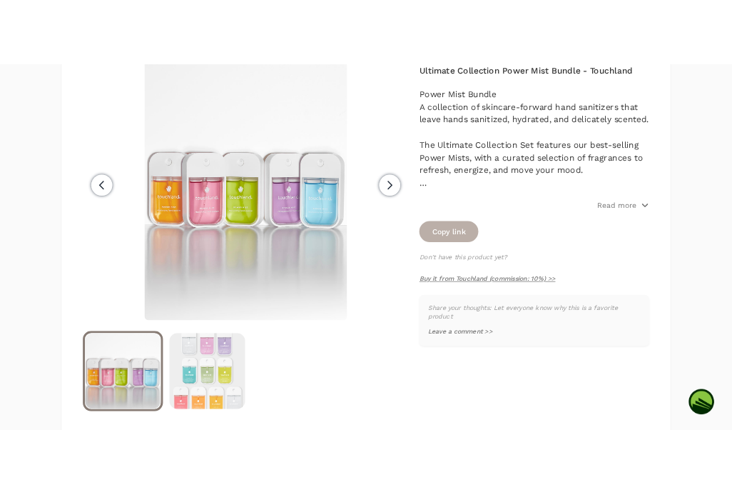
scroll to position [226, 0]
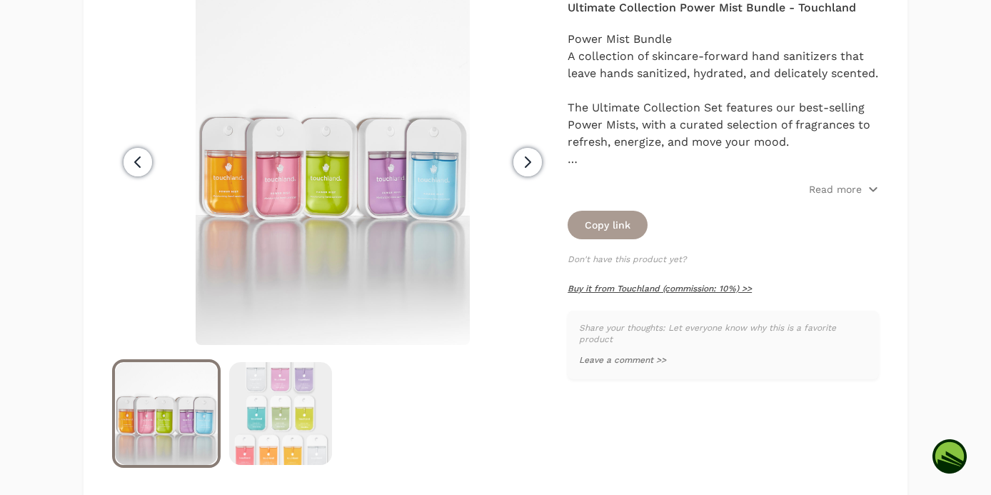
click at [607, 286] on link "Buy it from Touchland (commission: 10%) >>" at bounding box center [659, 288] width 184 height 10
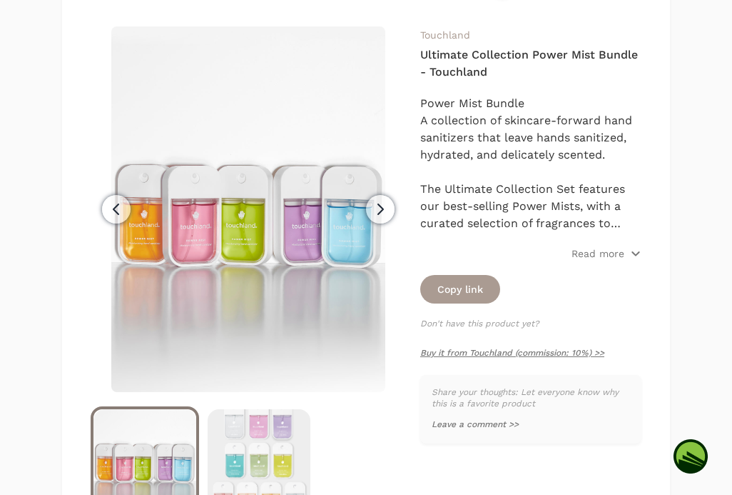
scroll to position [237, 0]
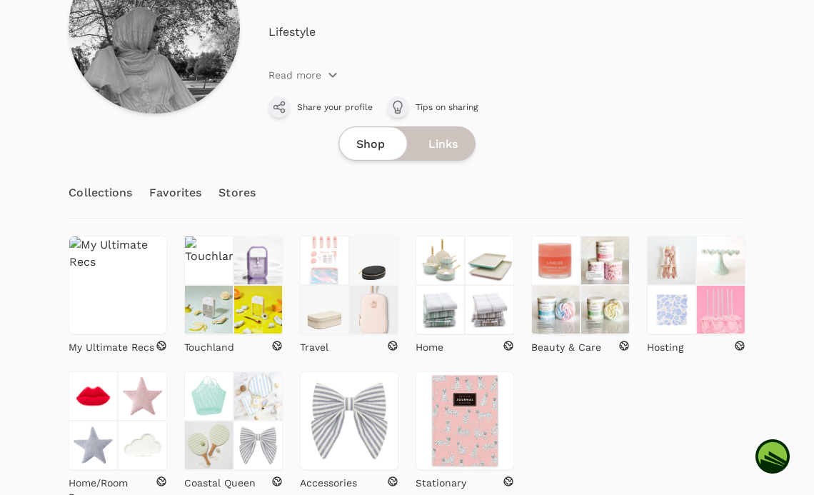
scroll to position [223, 0]
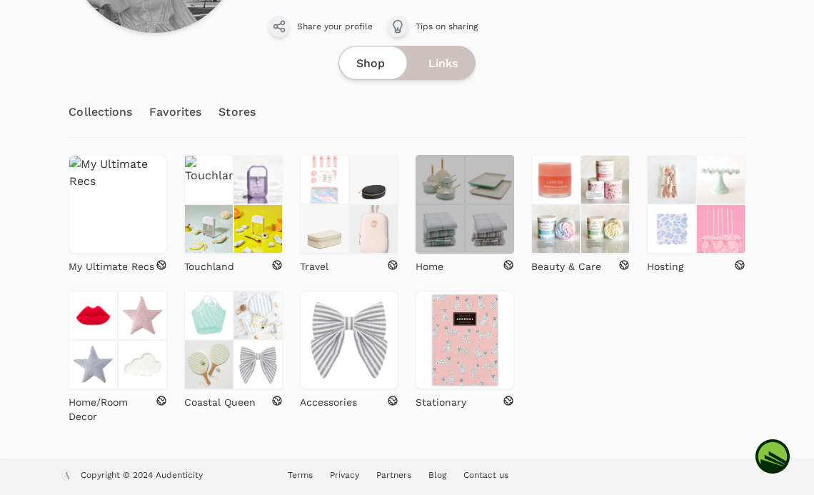
click at [482, 238] on img at bounding box center [489, 228] width 49 height 49
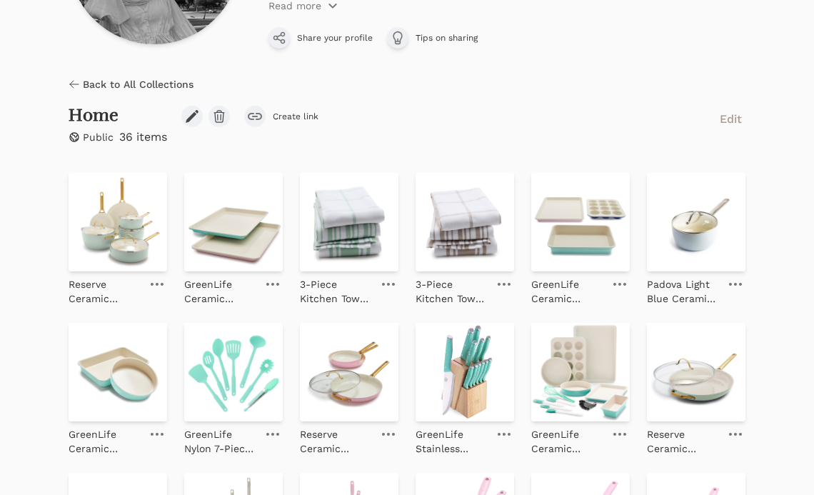
scroll to position [299, 0]
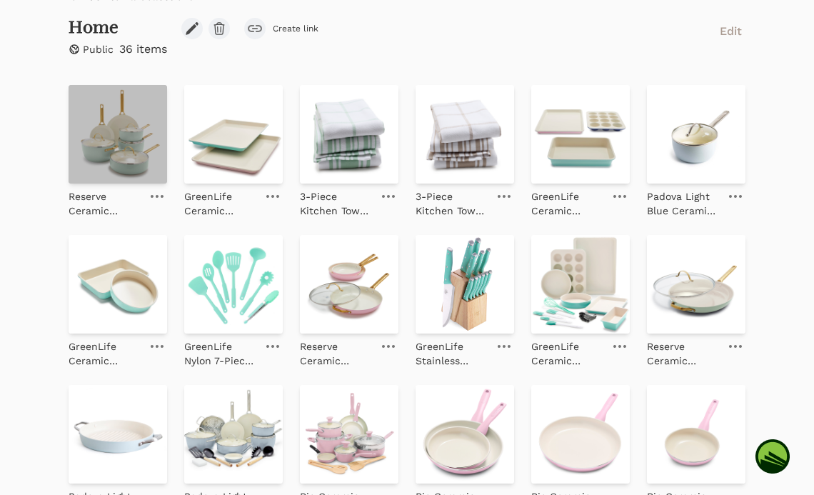
click at [113, 157] on img at bounding box center [118, 134] width 98 height 98
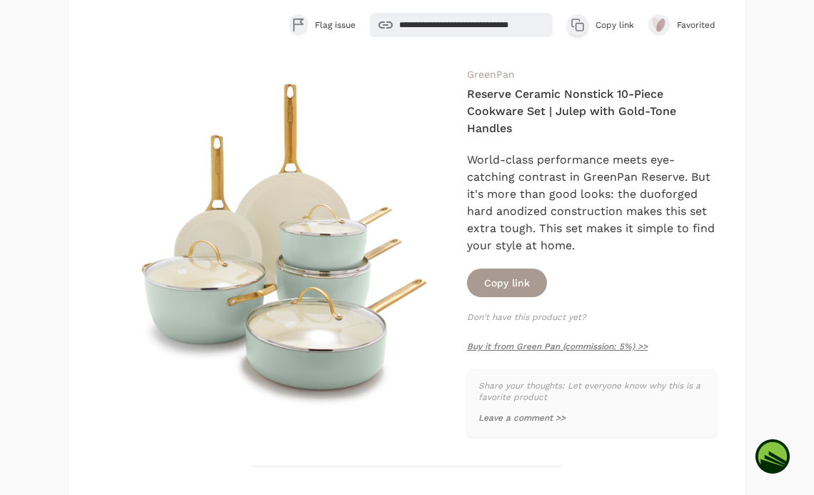
scroll to position [143, 0]
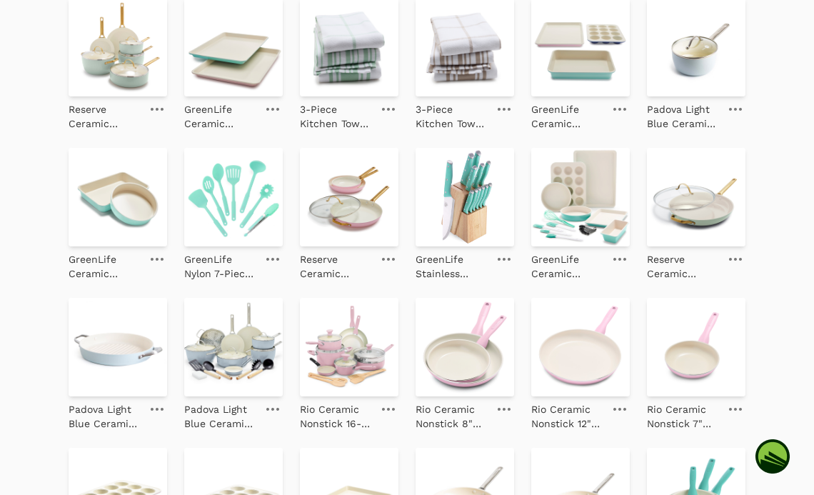
scroll to position [390, 0]
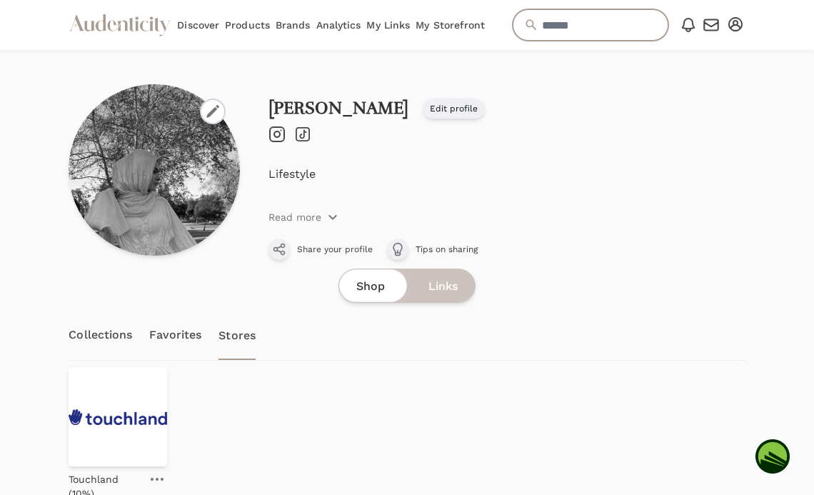
click at [562, 24] on input "text" at bounding box center [590, 24] width 156 height 31
type input "*********"
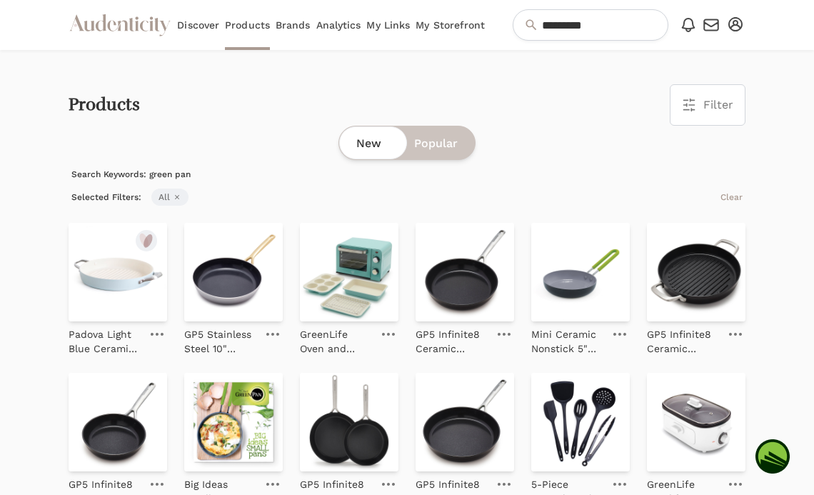
click at [291, 21] on link "Brands" at bounding box center [292, 25] width 35 height 50
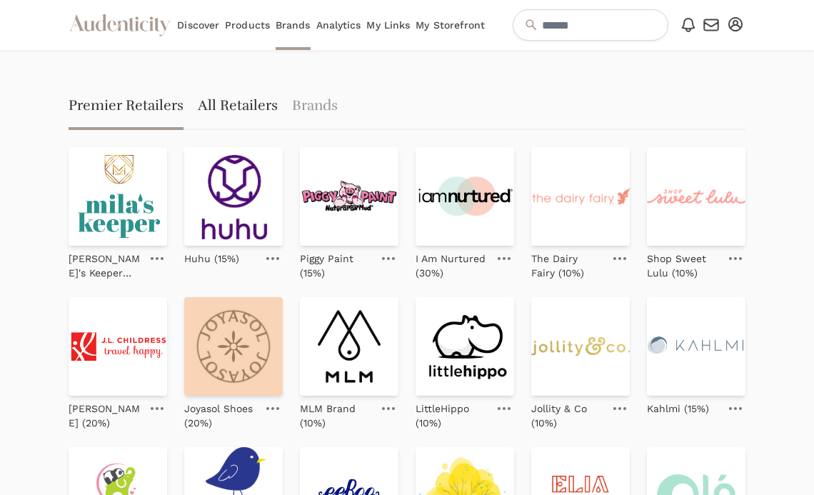
click at [241, 106] on link "All Retailers" at bounding box center [238, 107] width 80 height 46
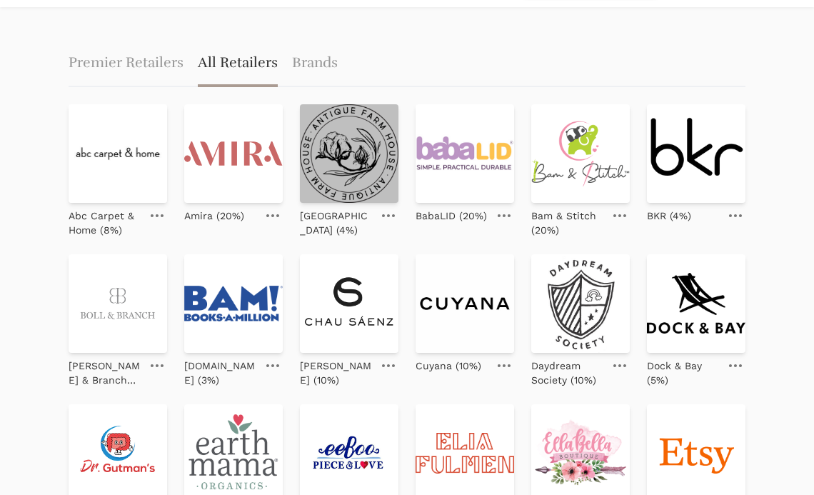
scroll to position [44, 0]
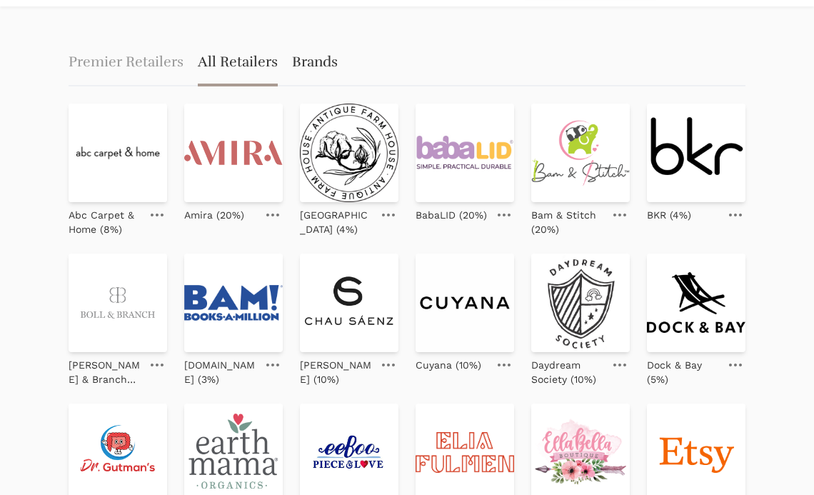
click at [315, 63] on link "Brands" at bounding box center [315, 64] width 46 height 46
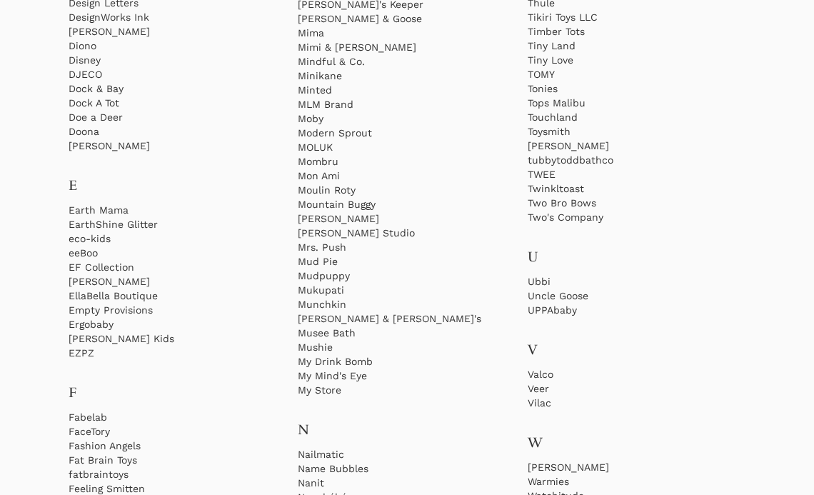
scroll to position [2100, 0]
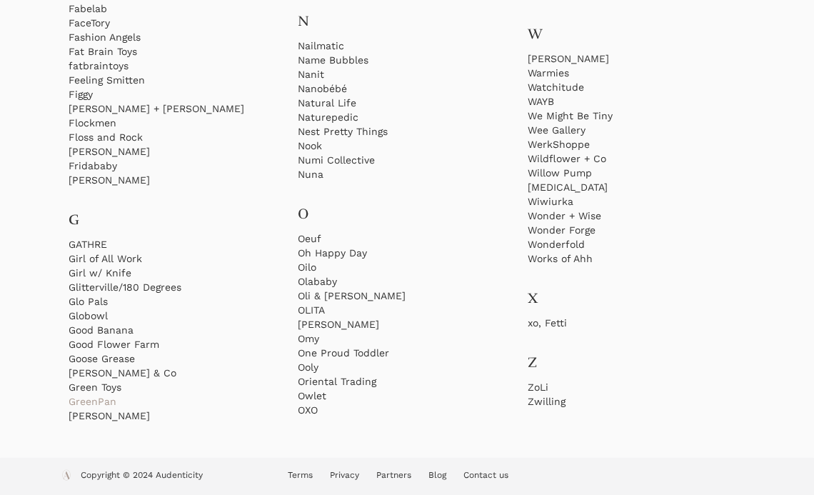
click at [107, 402] on link "GreenPan" at bounding box center [178, 401] width 218 height 14
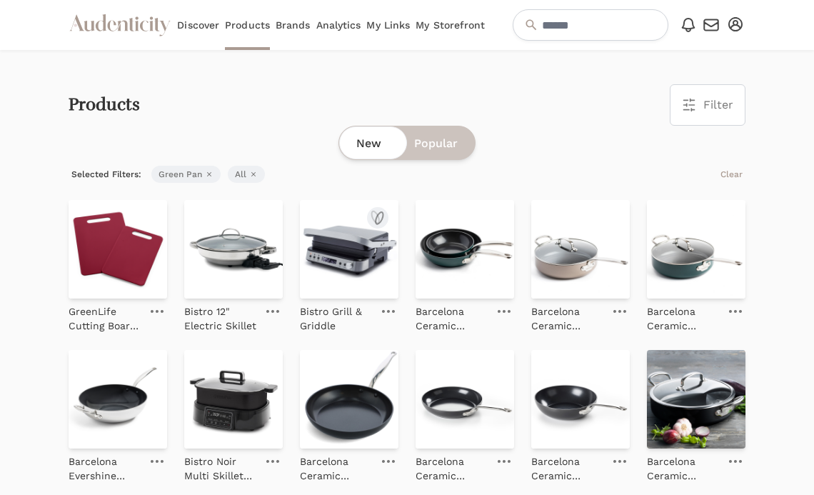
click at [395, 311] on link at bounding box center [388, 311] width 20 height 17
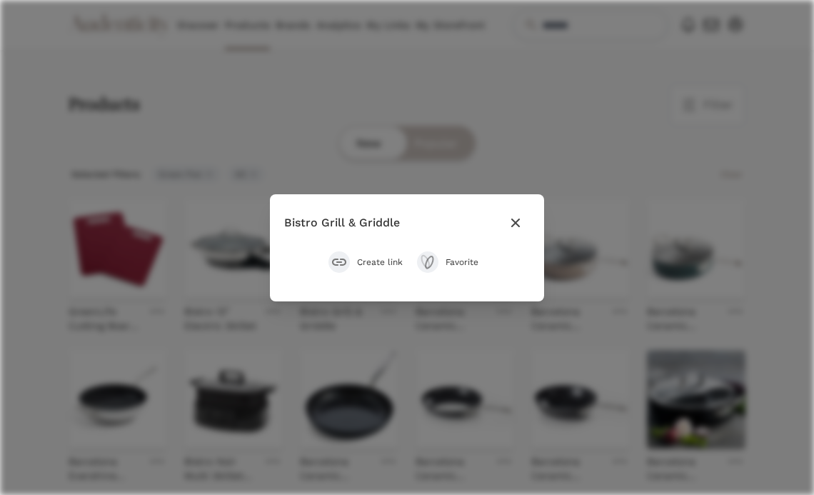
click at [520, 224] on icon "button" at bounding box center [515, 222] width 17 height 17
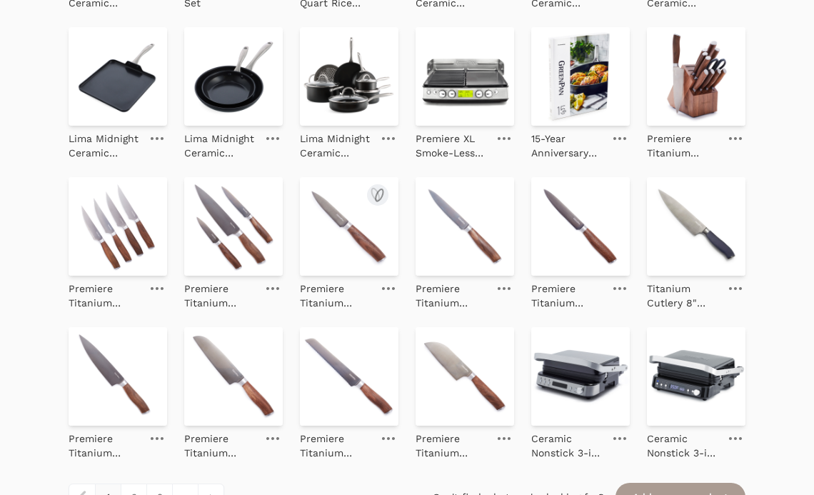
scroll to position [1309, 0]
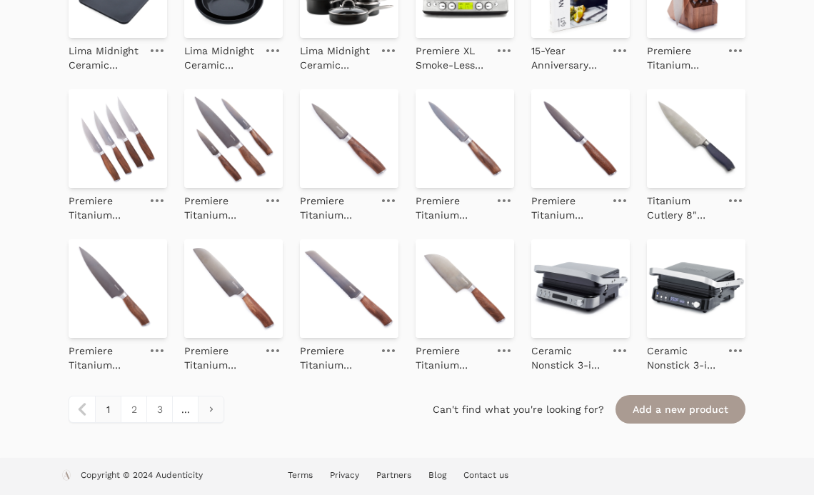
click at [208, 410] on link "pagination" at bounding box center [211, 409] width 26 height 26
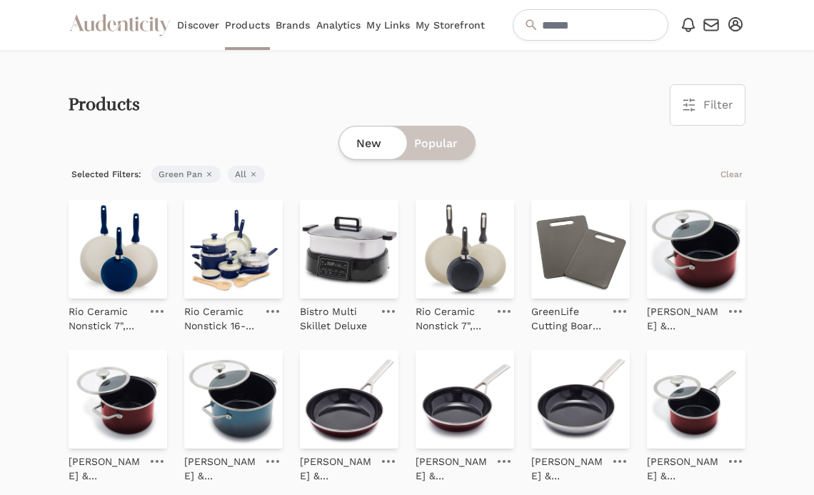
click at [179, 173] on span "Green Pan Remove filter" at bounding box center [185, 174] width 69 height 17
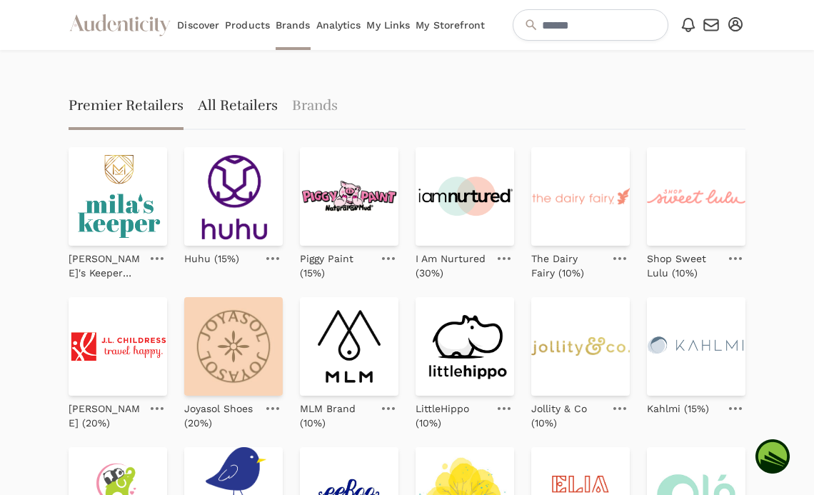
click at [221, 109] on link "All Retailers" at bounding box center [238, 107] width 80 height 46
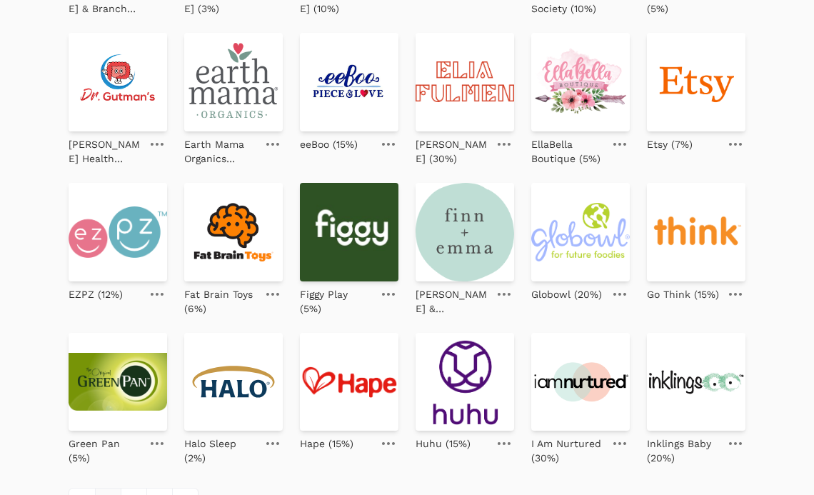
scroll to position [505, 0]
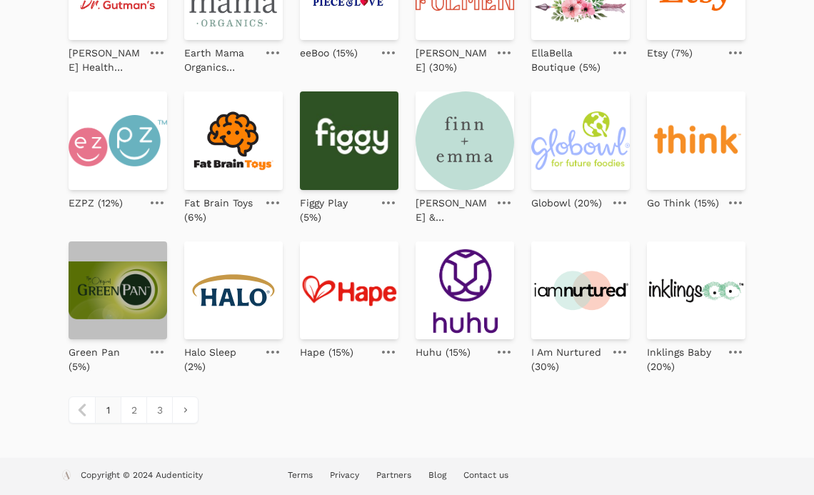
click at [108, 331] on img at bounding box center [118, 290] width 98 height 98
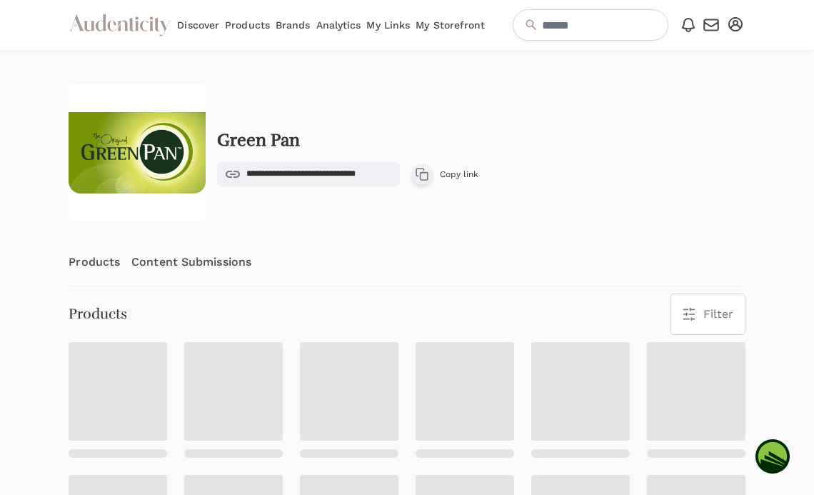
click at [420, 171] on icon "button" at bounding box center [422, 174] width 14 height 14
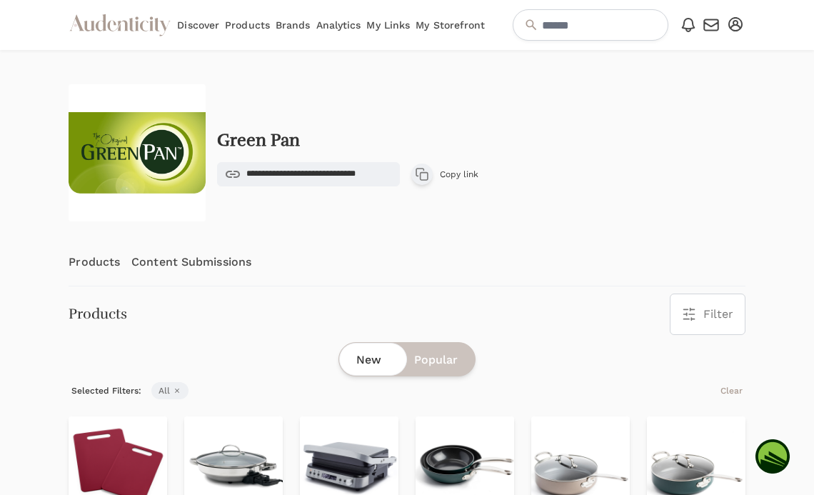
click at [465, 28] on link "My Storefront" at bounding box center [449, 25] width 69 height 50
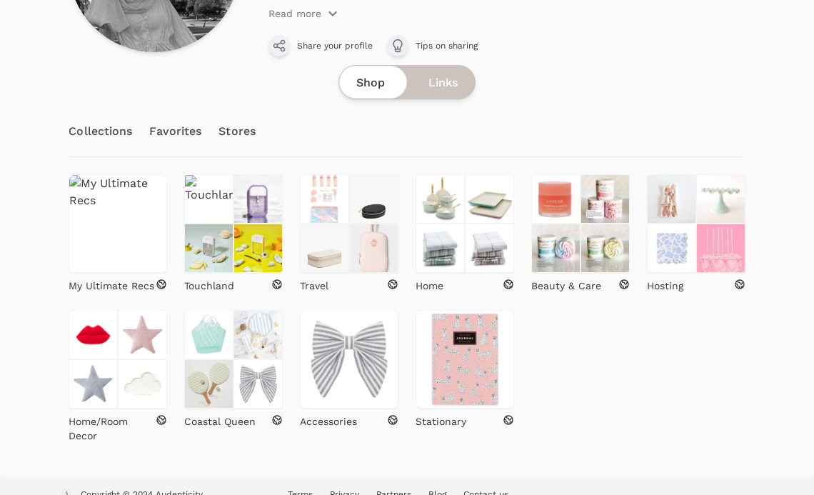
scroll to position [200, 0]
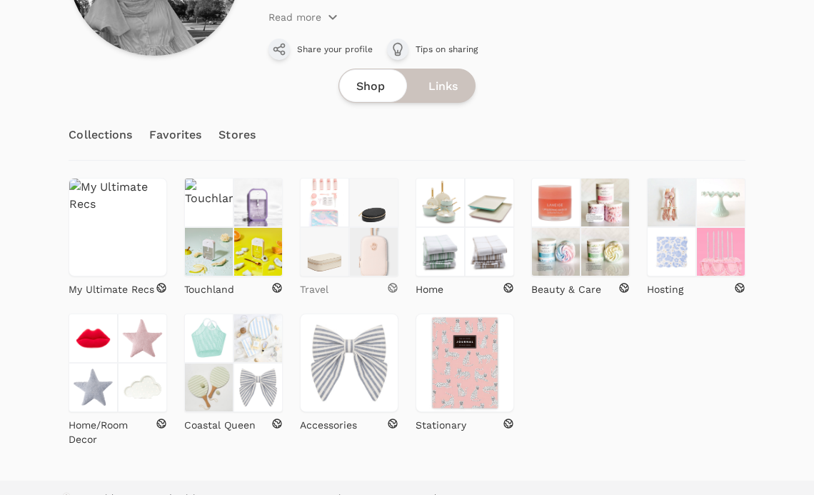
click at [314, 287] on p "Travel" at bounding box center [314, 289] width 29 height 14
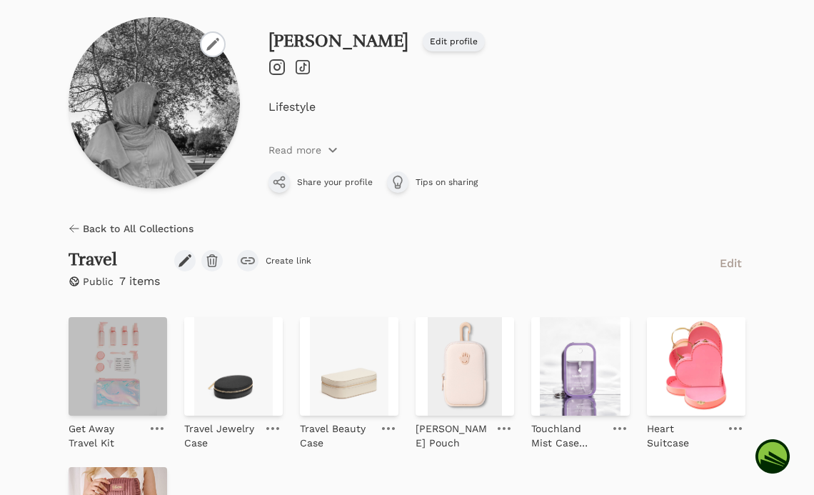
scroll to position [121, 0]
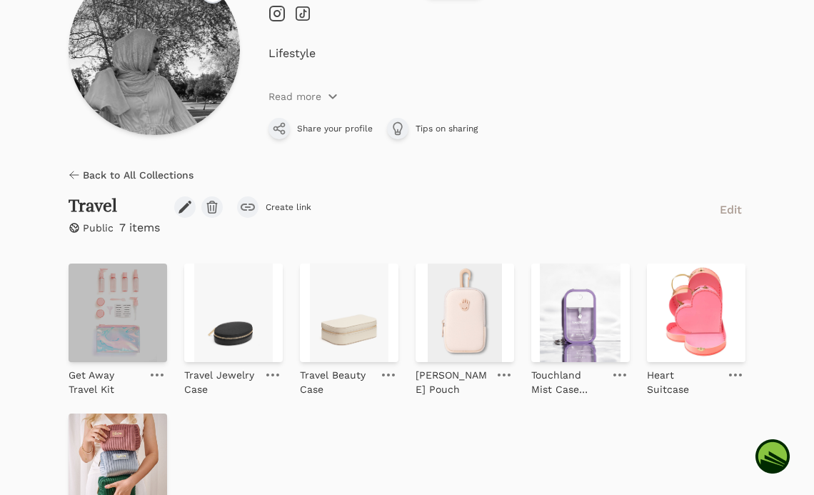
click at [127, 328] on img at bounding box center [118, 312] width 98 height 98
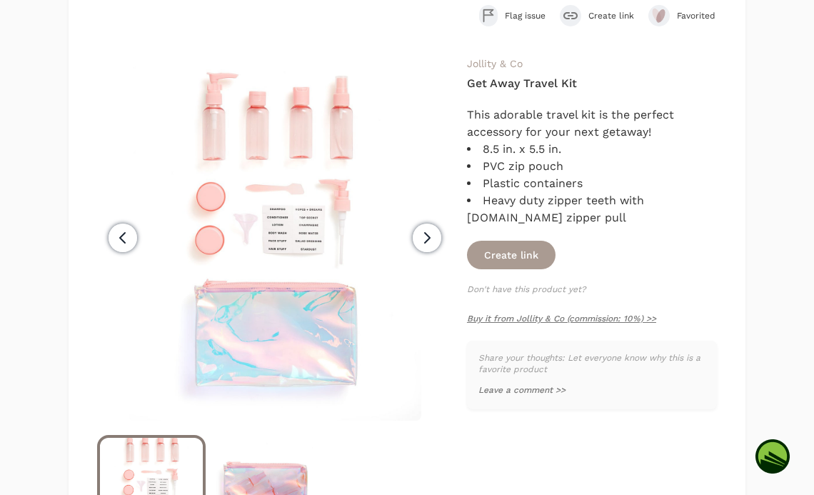
scroll to position [118, 0]
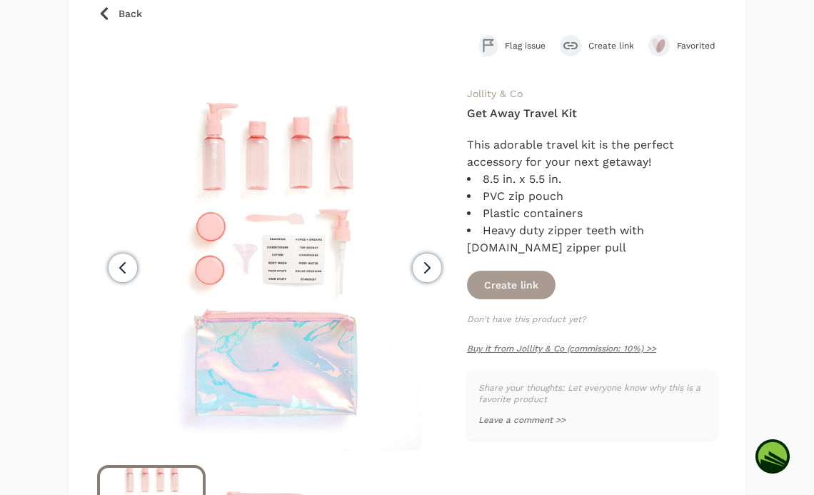
click at [110, 11] on icon at bounding box center [104, 13] width 14 height 14
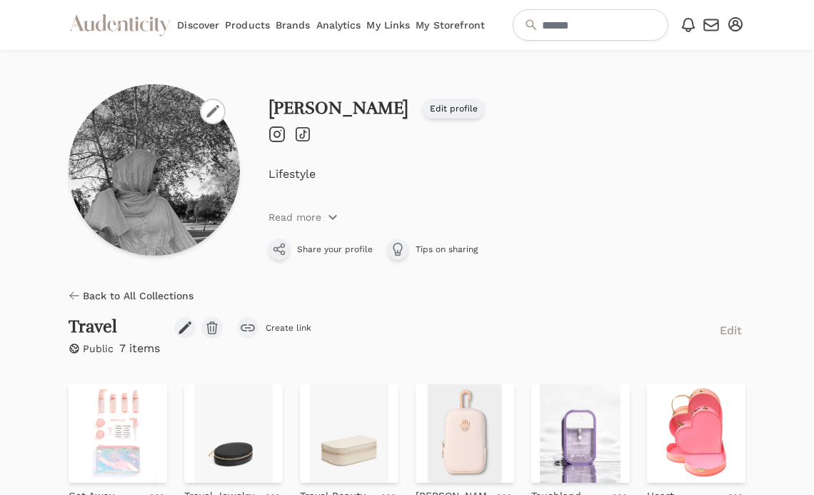
scroll to position [118, 0]
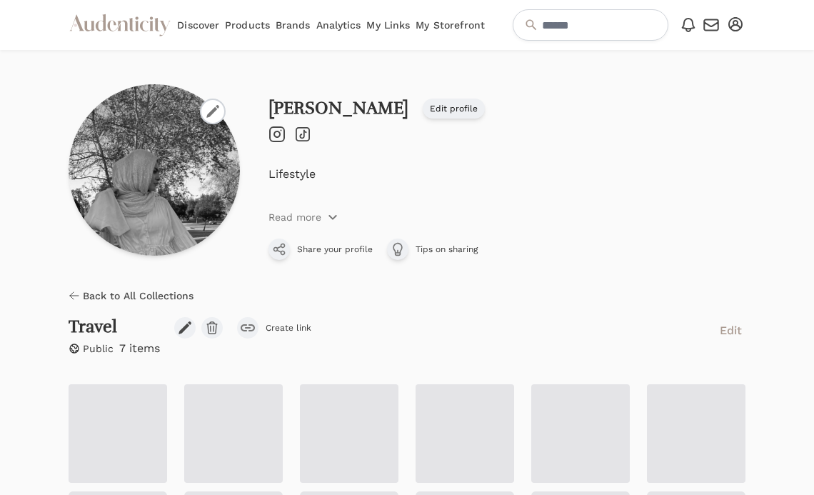
scroll to position [121, 0]
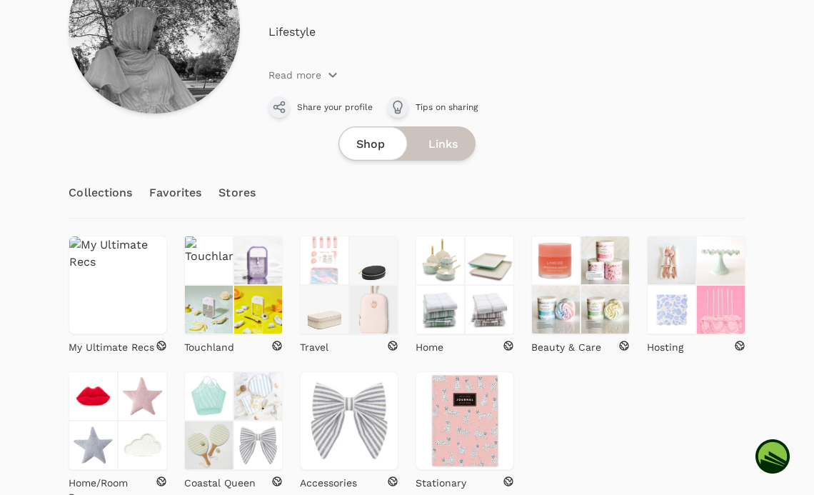
scroll to position [223, 0]
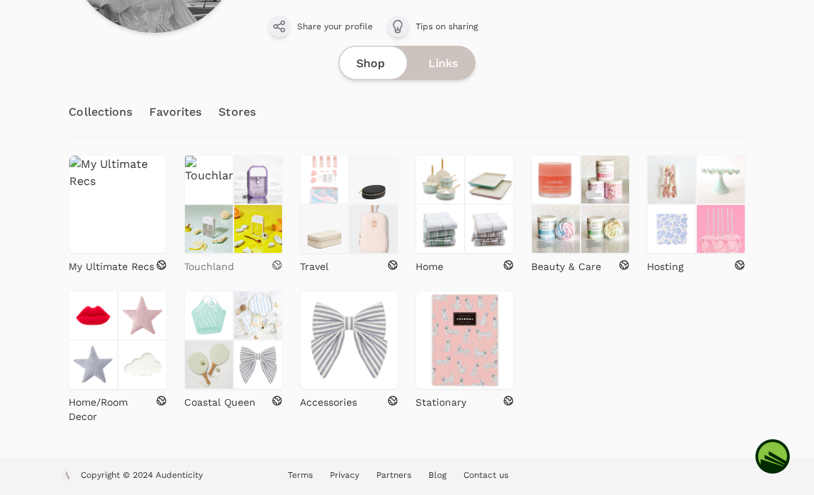
click at [228, 262] on p "Touchland" at bounding box center [209, 266] width 50 height 14
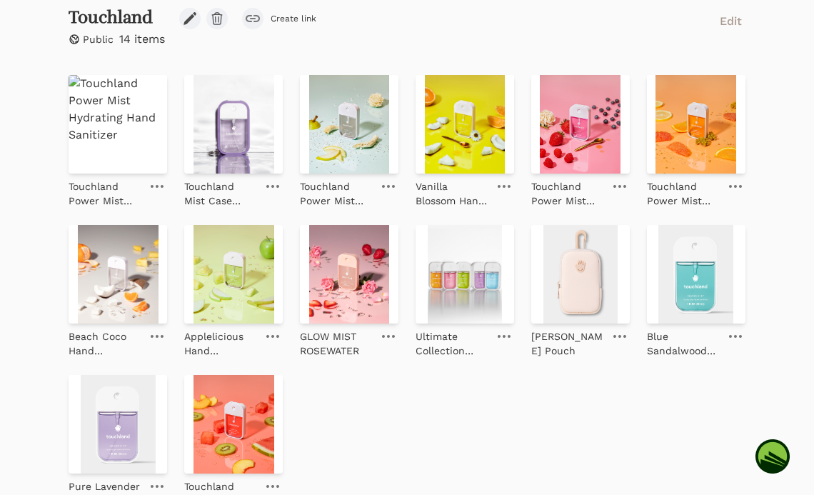
scroll to position [325, 0]
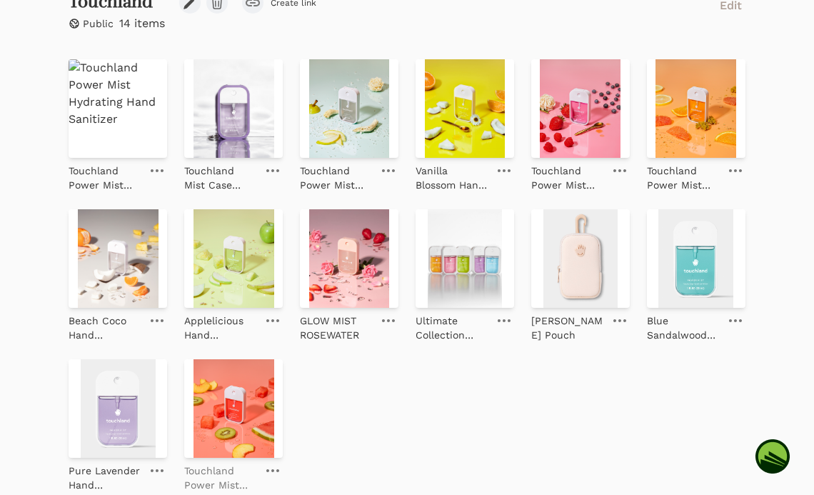
click at [225, 467] on p "Touchland Power Mist Wild Watermelon" at bounding box center [220, 477] width 73 height 29
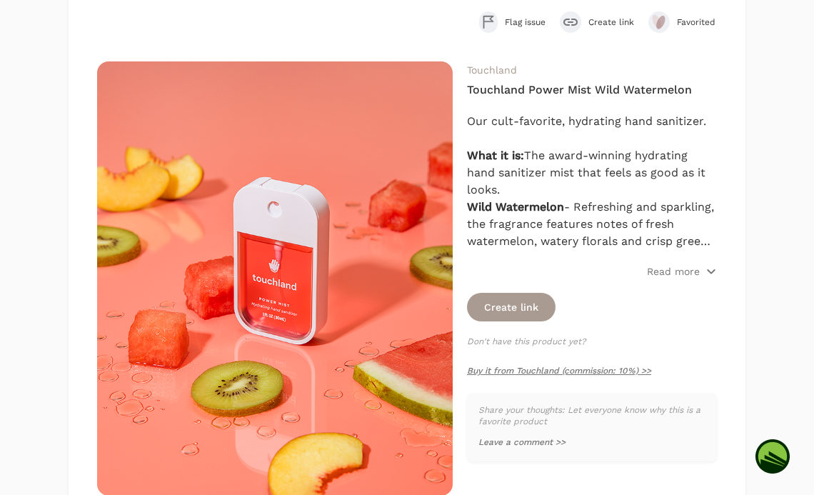
scroll to position [216, 0]
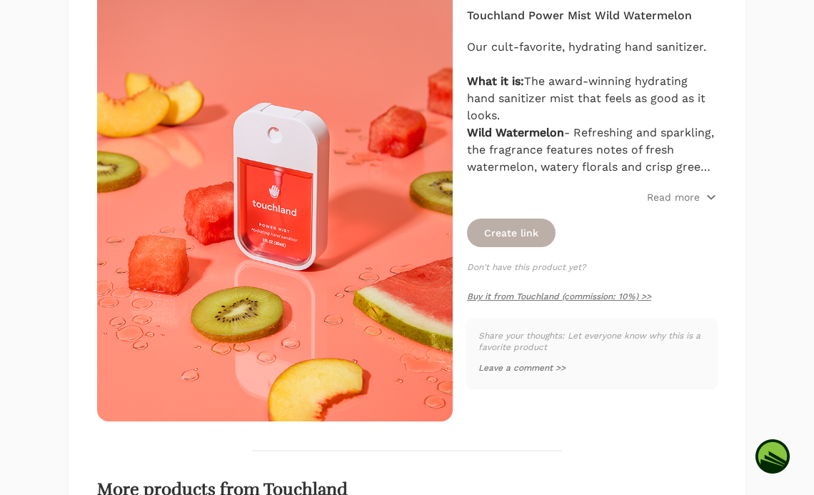
click at [522, 228] on button "Create link" at bounding box center [511, 232] width 88 height 29
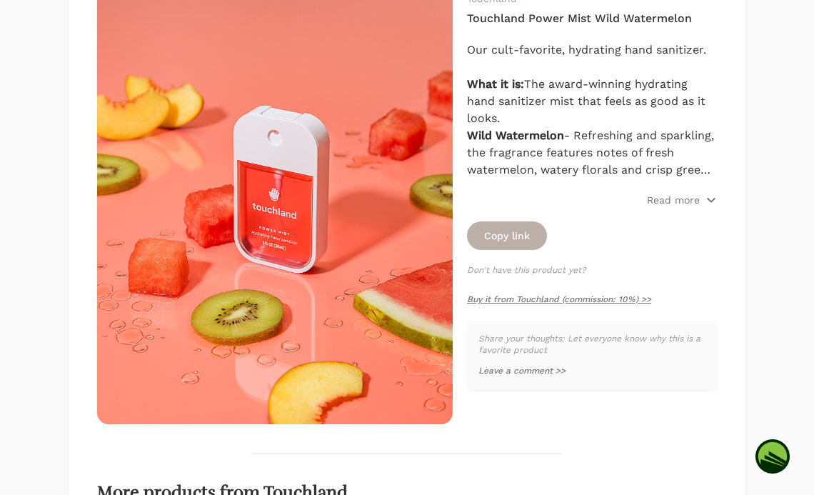
click at [516, 240] on button "Copy link" at bounding box center [507, 235] width 80 height 29
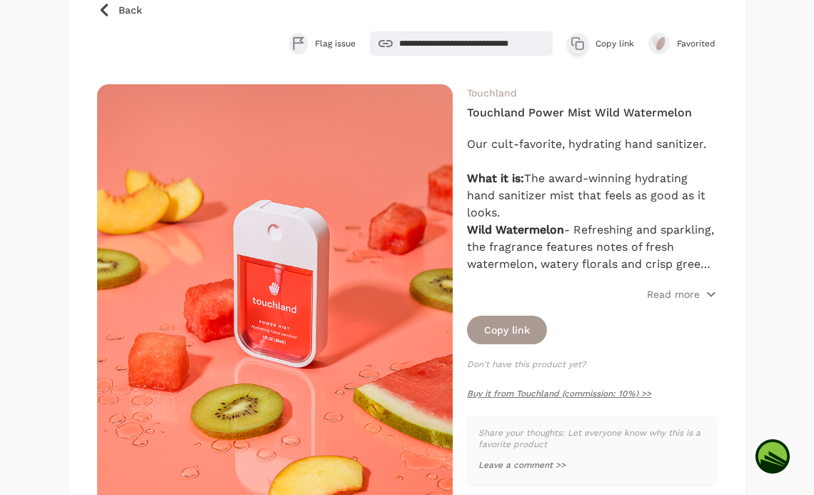
scroll to position [112, 0]
